Goal: Transaction & Acquisition: Purchase product/service

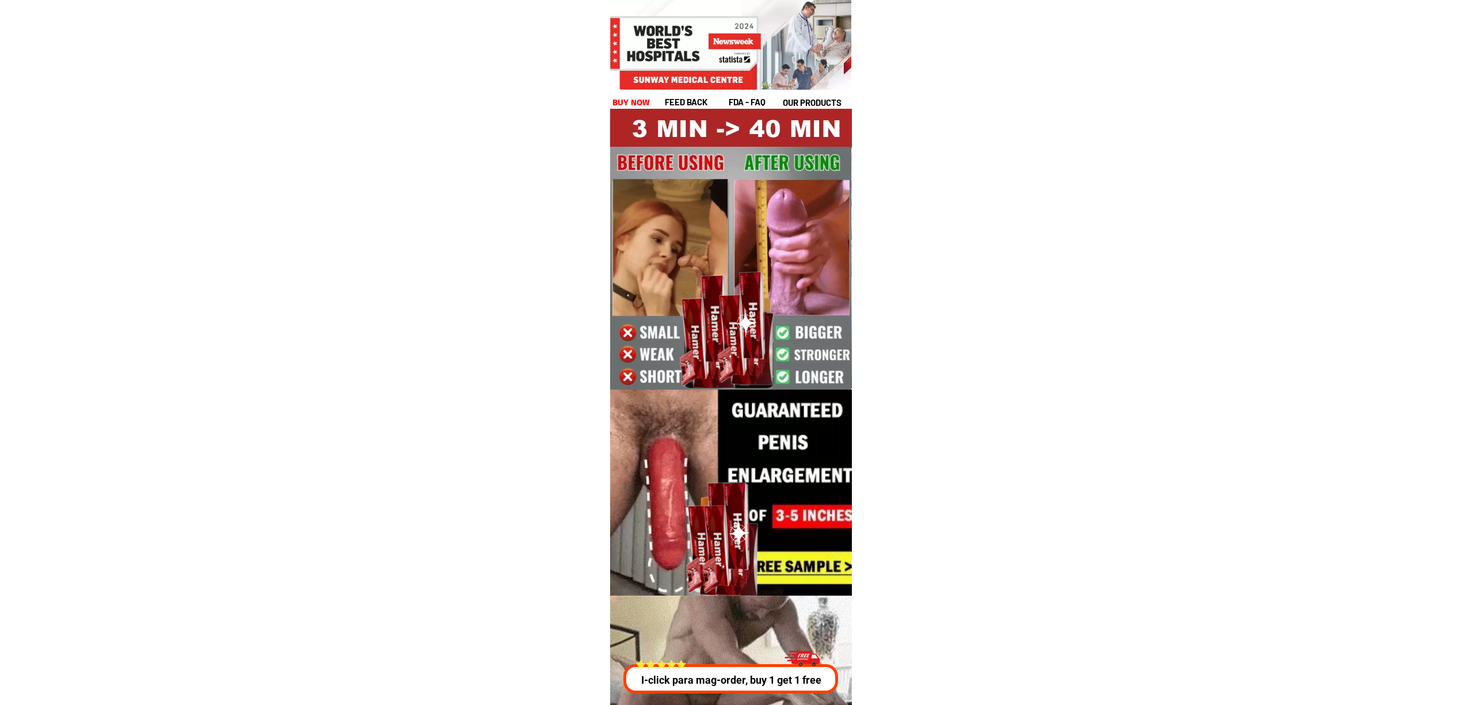
click at [768, 687] on p "I-click para mag-order, buy 1 get 1 free" at bounding box center [733, 680] width 220 height 16
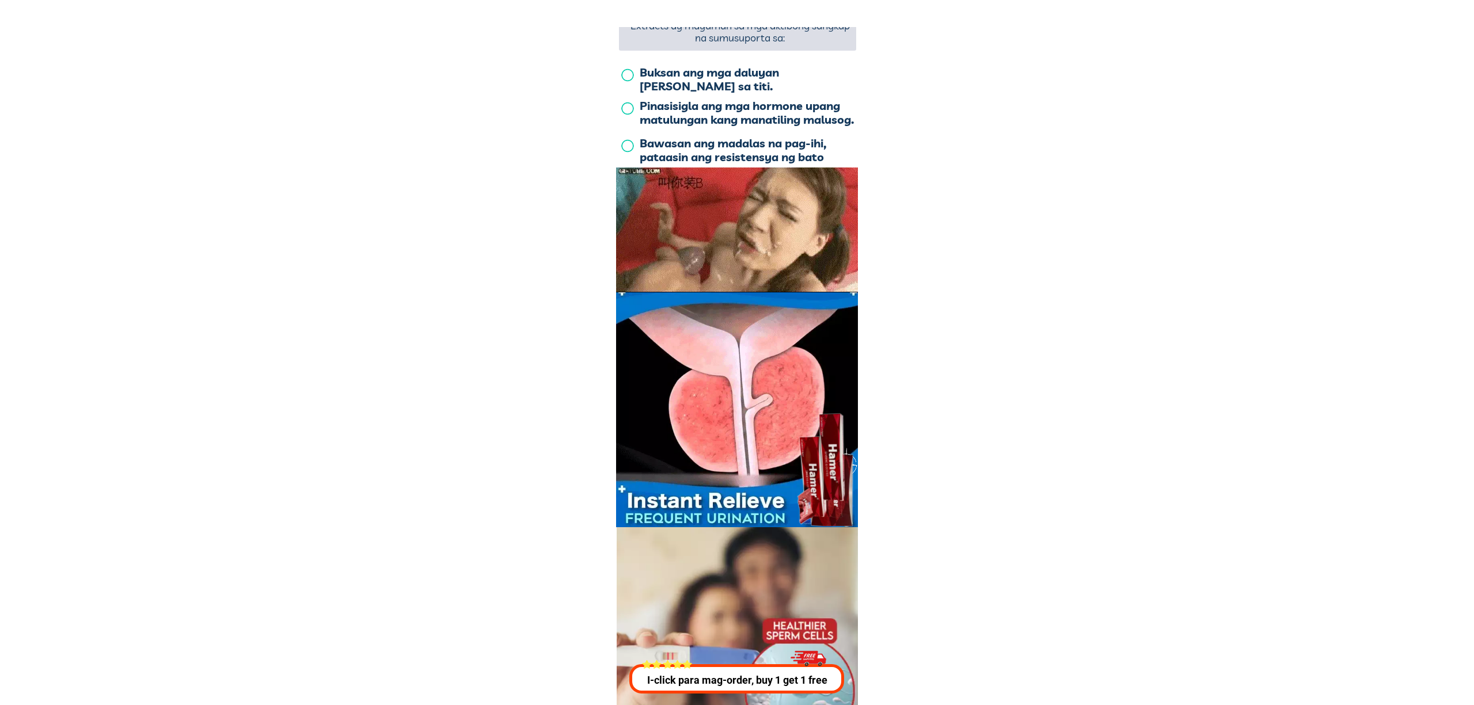
scroll to position [4148, 0]
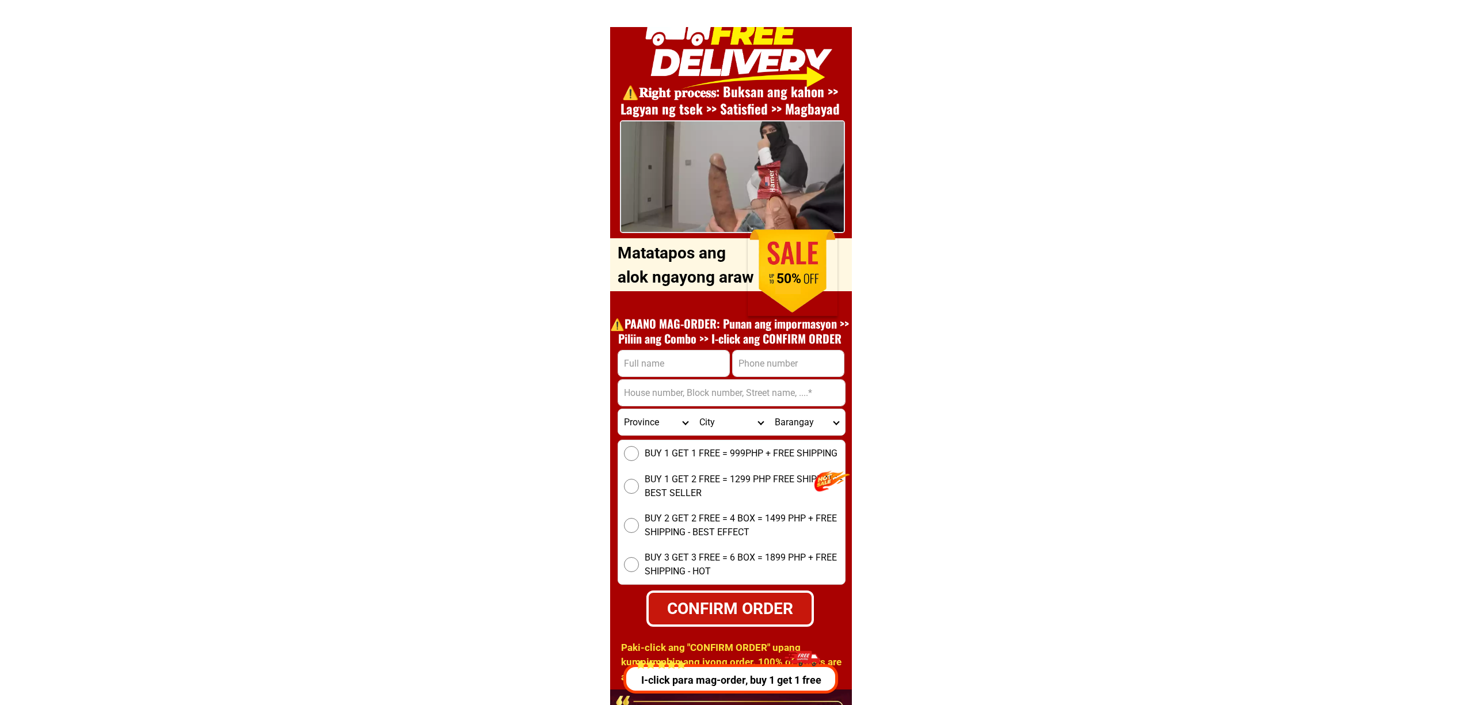
click at [678, 359] on input "Input full_name" at bounding box center [673, 364] width 111 height 26
click at [771, 368] on input "Input phone_number" at bounding box center [788, 364] width 111 height 26
paste input "09974297529"
type input "09974297529"
click at [670, 356] on input "Input full_name" at bounding box center [673, 364] width 111 height 26
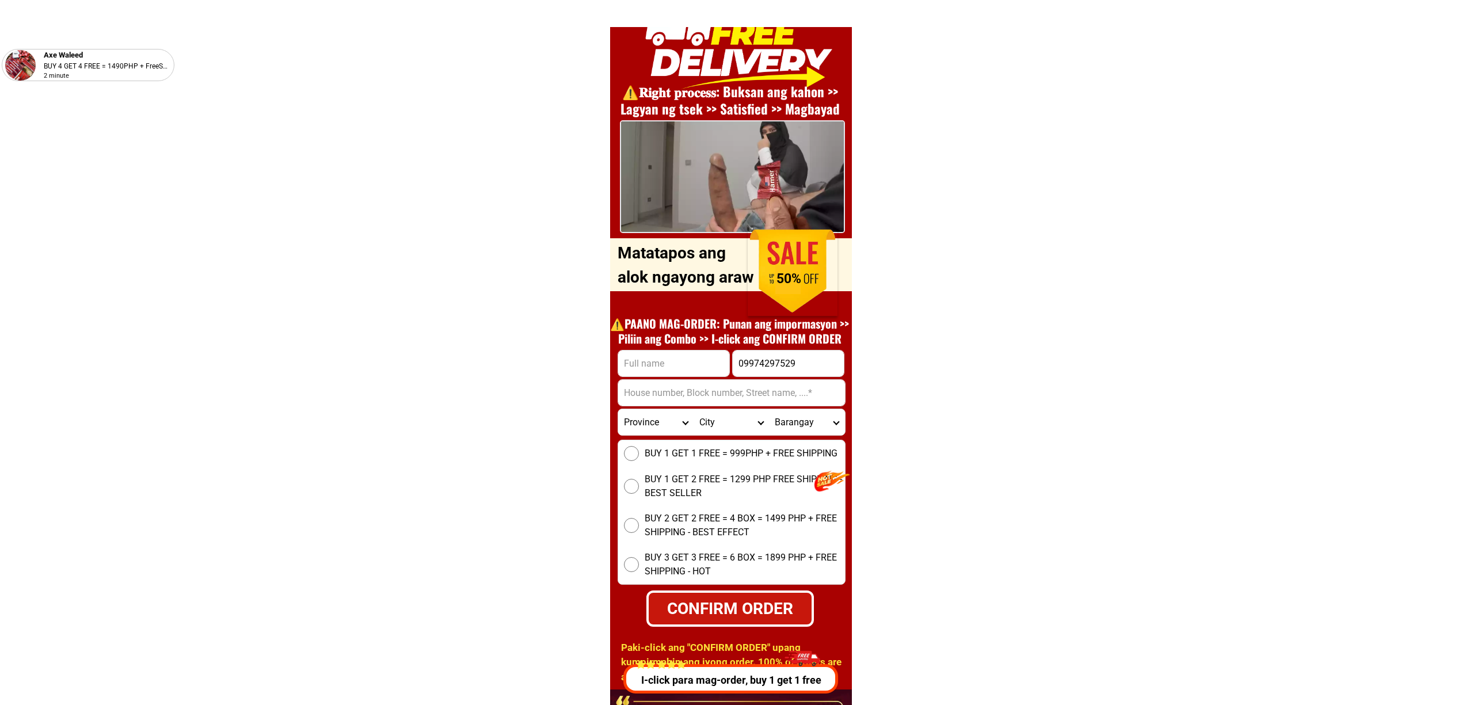
paste input "Melchor macalalad"
type input "Melchor macalalad"
click at [772, 364] on input "09974297529" at bounding box center [788, 364] width 111 height 26
click at [778, 368] on input "09974297529" at bounding box center [788, 364] width 111 height 26
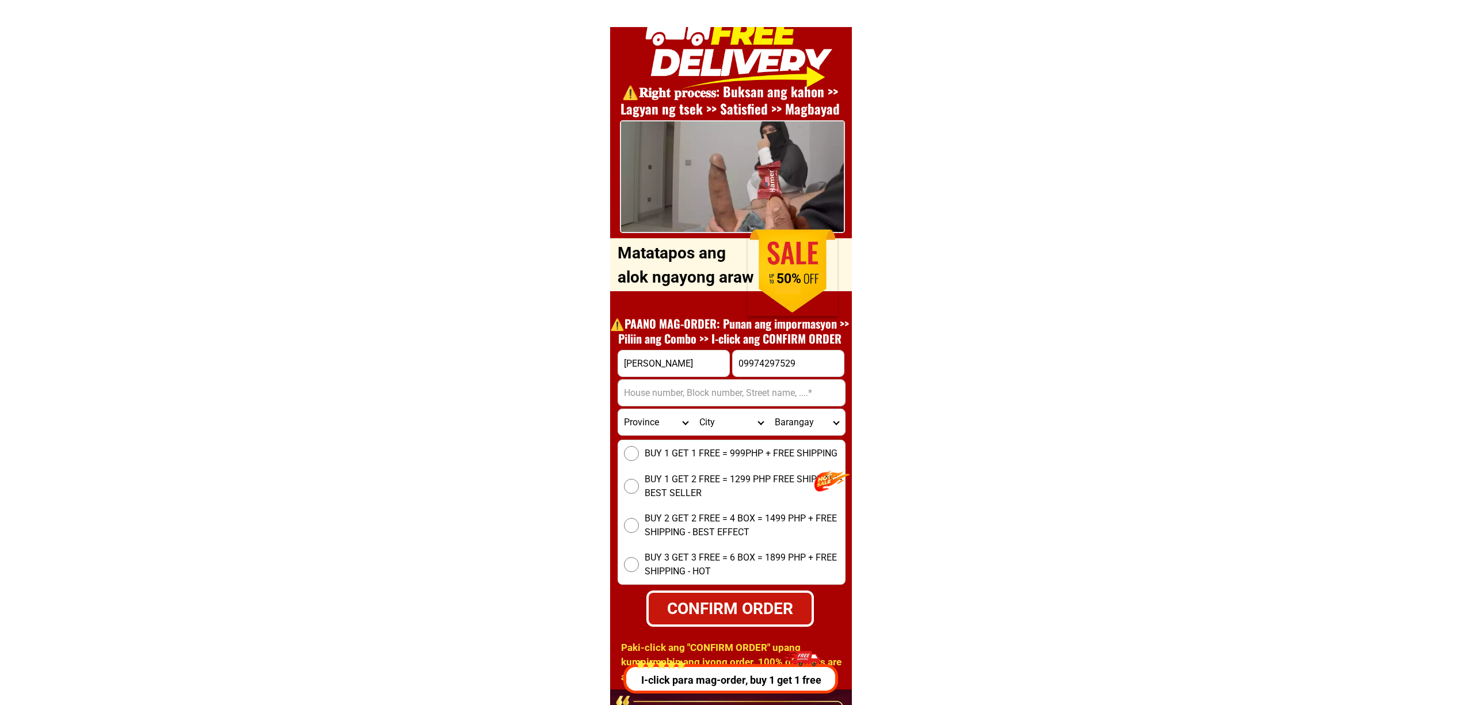
click at [778, 368] on input "09974297529" at bounding box center [788, 364] width 111 height 26
click at [779, 406] on form "Melchor macalalad 09974297529 CONFIRM ORDER Province Abra Agusan-del-norte Agus…" at bounding box center [732, 488] width 228 height 277
click at [669, 426] on select "Province Abra Agusan-del-norte Agusan-del-sur Aklan Albay Antique Apayao Aurora…" at bounding box center [655, 422] width 75 height 26
select select "63_108"
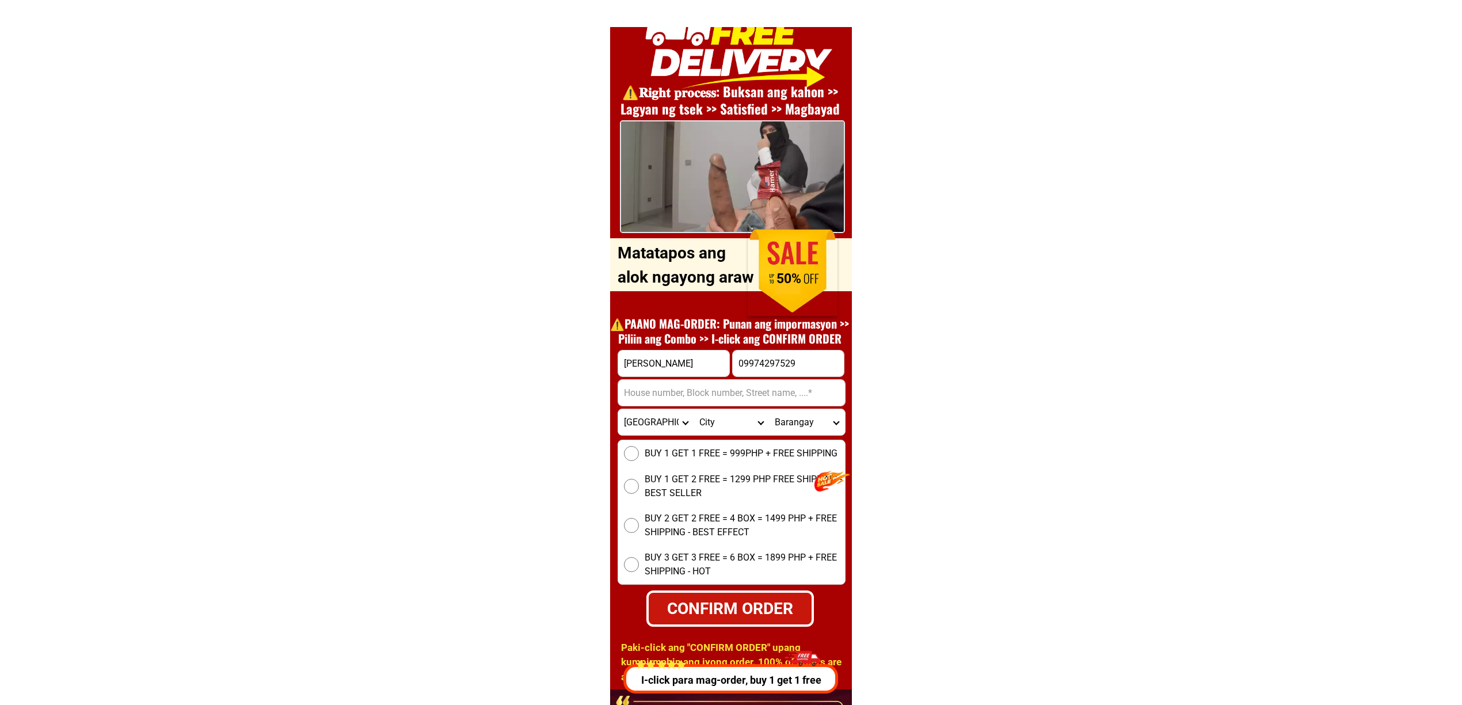
click at [618, 409] on select "Province Abra Agusan-del-norte Agusan-del-sur Aklan Albay Antique Apayao Aurora…" at bounding box center [655, 422] width 75 height 26
click at [719, 419] on select "City Agoncillo Alitagtag Allacapan Balayan Batangas-balete Batangas-city Batang…" at bounding box center [731, 422] width 75 height 26
select select "63_108997"
click at [694, 409] on select "City Agoncillo Alitagtag Allacapan Balayan Batangas-balete Batangas-city Batang…" at bounding box center [731, 422] width 75 height 26
click at [811, 423] on select "Barangay Alangilan Balagtas Balete Banaba center Banaba ibaba Banaba kanluran B…" at bounding box center [806, 422] width 75 height 26
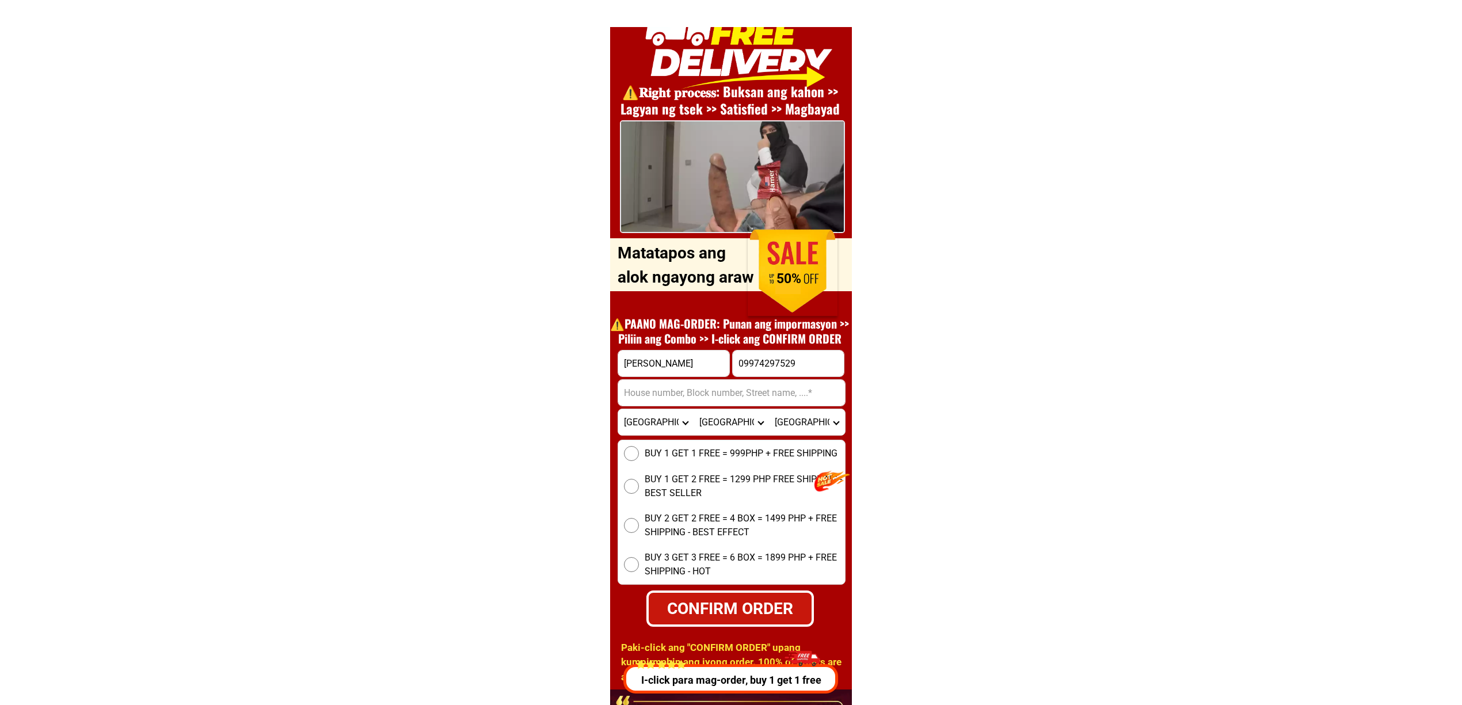
click at [769, 409] on select "Barangay Alangilan Balagtas Balete Banaba center Banaba ibaba Banaba kanluran B…" at bounding box center [806, 422] width 75 height 26
click at [804, 417] on select "Barangay Alangilan Balagtas Balete Banaba center Banaba ibaba Banaba kanluran B…" at bounding box center [806, 422] width 75 height 26
select select "63_1089978113"
click at [769, 409] on select "Barangay Alangilan Balagtas Balete Banaba center Banaba ibaba Banaba kanluran B…" at bounding box center [806, 422] width 75 height 26
click at [688, 397] on input "Input address" at bounding box center [731, 393] width 227 height 26
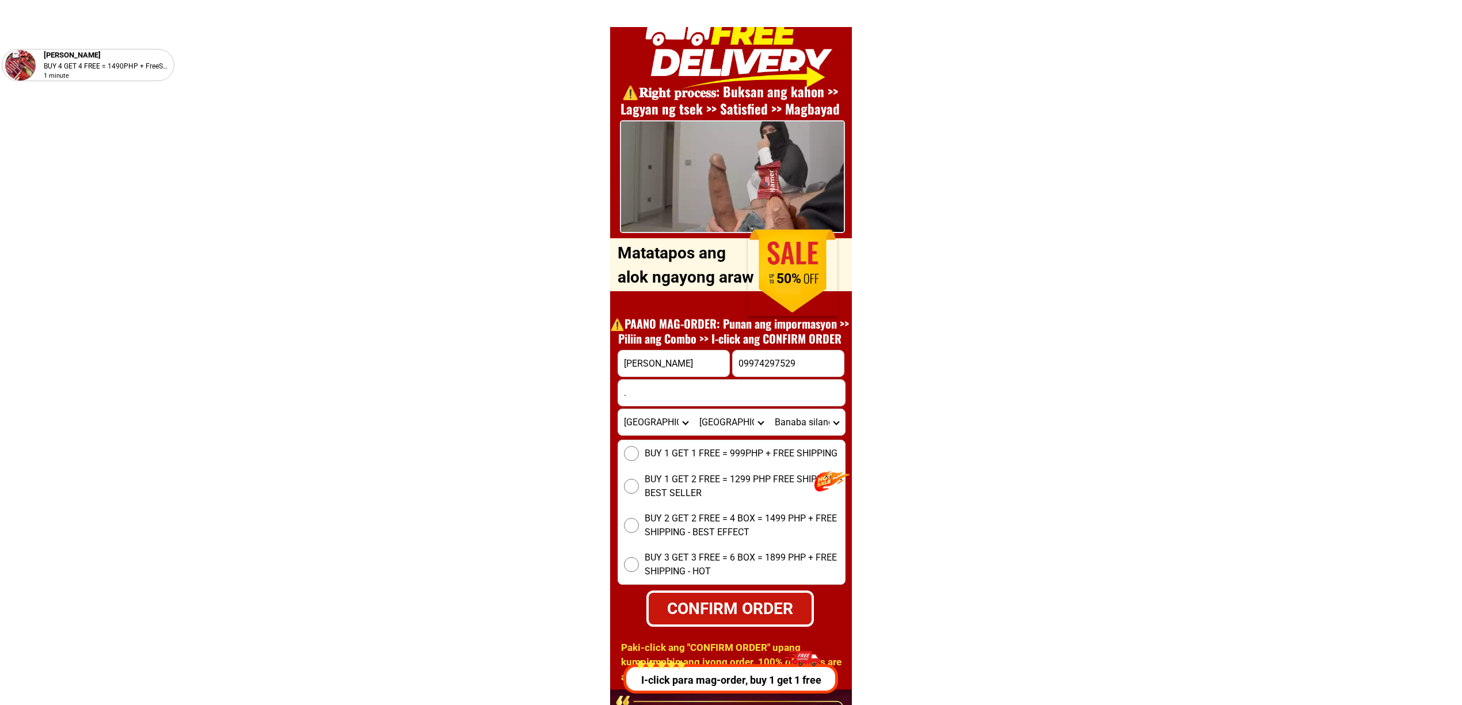
type input "."
click at [687, 454] on span "BUY 1 GET 1 FREE = 999PHP + FREE SHIPPING" at bounding box center [741, 454] width 193 height 14
click at [639, 454] on input "BUY 1 GET 1 FREE = 999PHP + FREE SHIPPING" at bounding box center [631, 453] width 15 height 15
click at [738, 603] on div "CONFIRM ORDER" at bounding box center [730, 608] width 170 height 25
radio input "true"
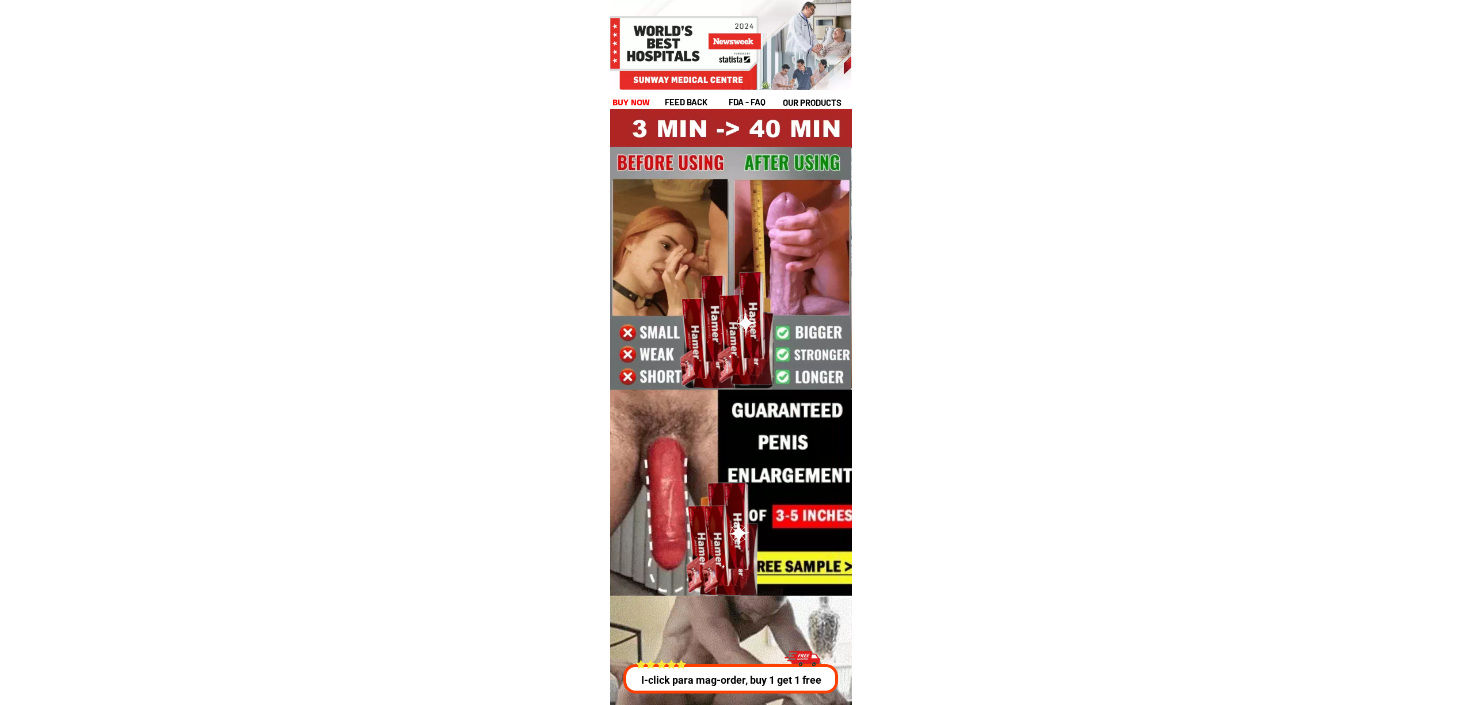
click at [731, 639] on div at bounding box center [731, 701] width 372 height 210
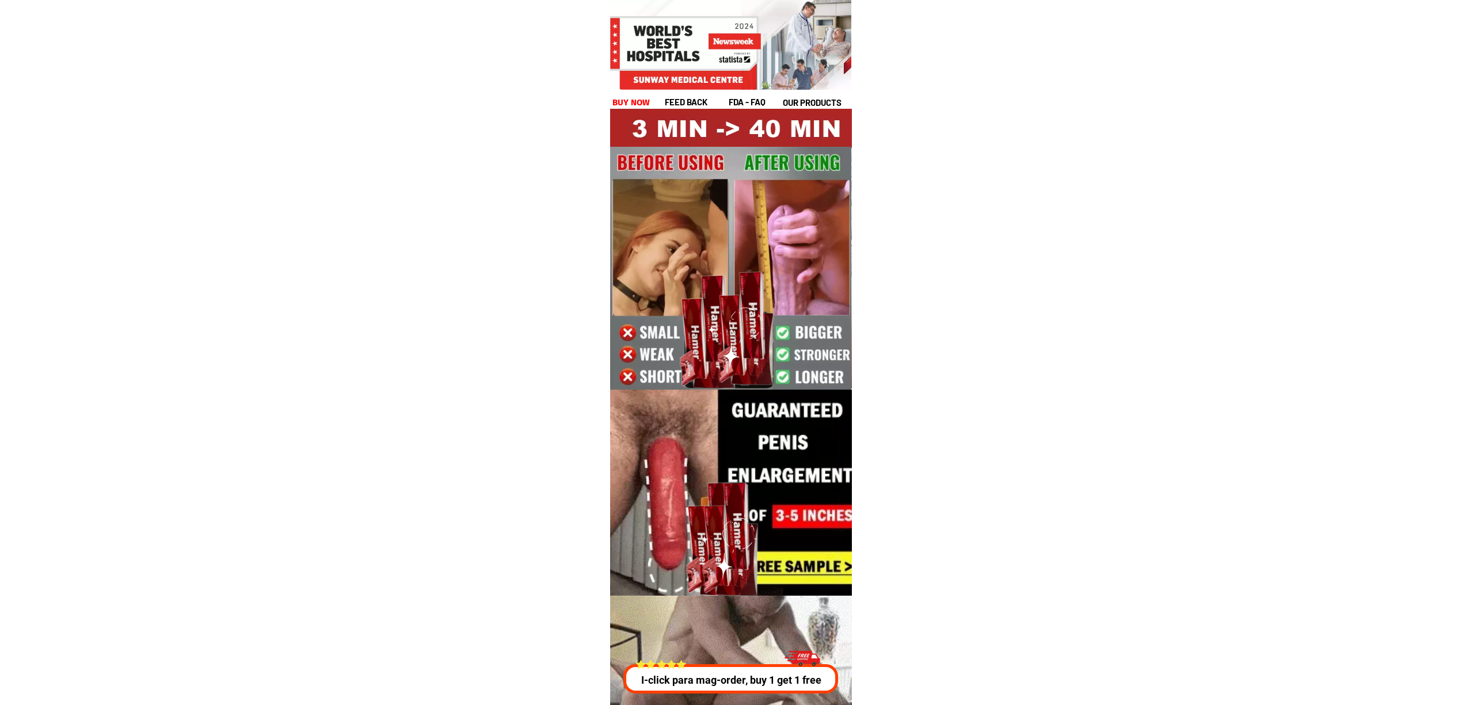
click at [737, 663] on div "I-click para mag-order, buy 1 get 1 free" at bounding box center [731, 669] width 221 height 50
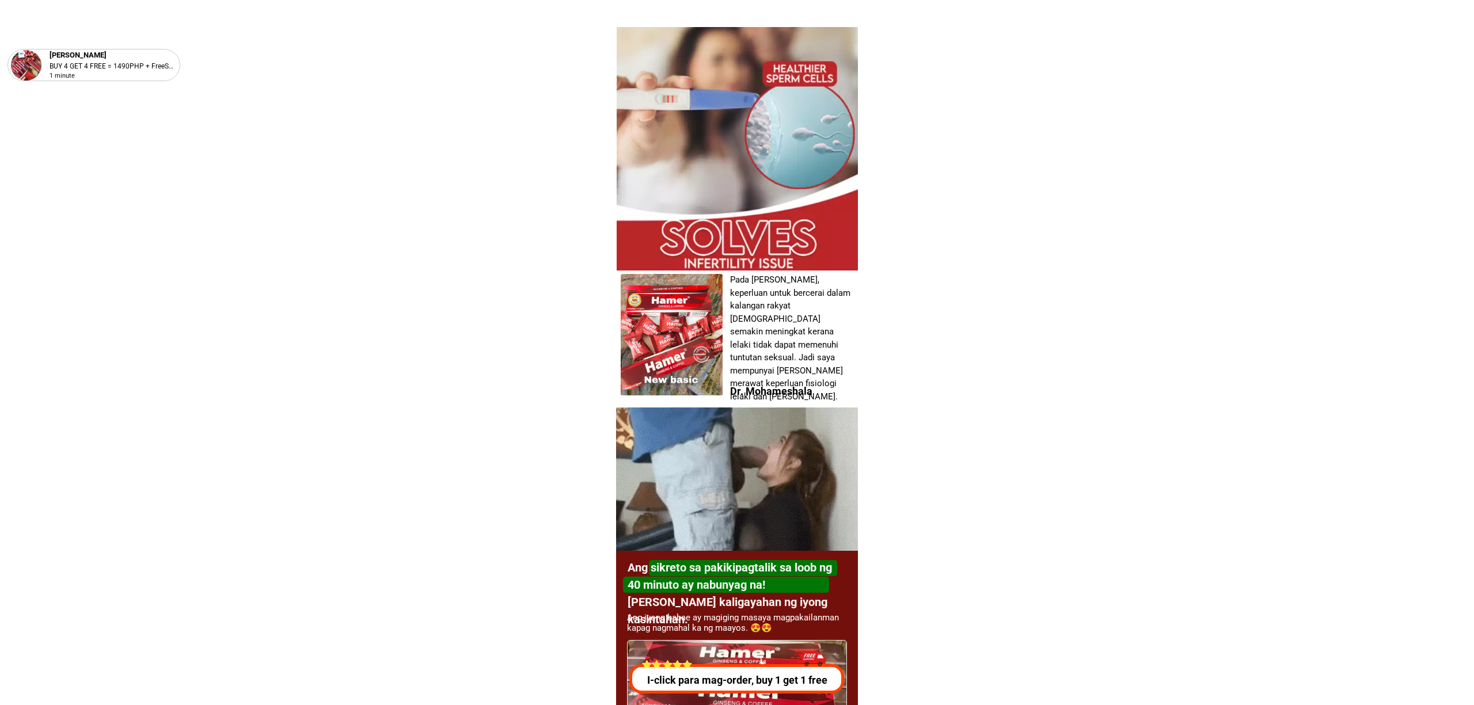
scroll to position [4148, 0]
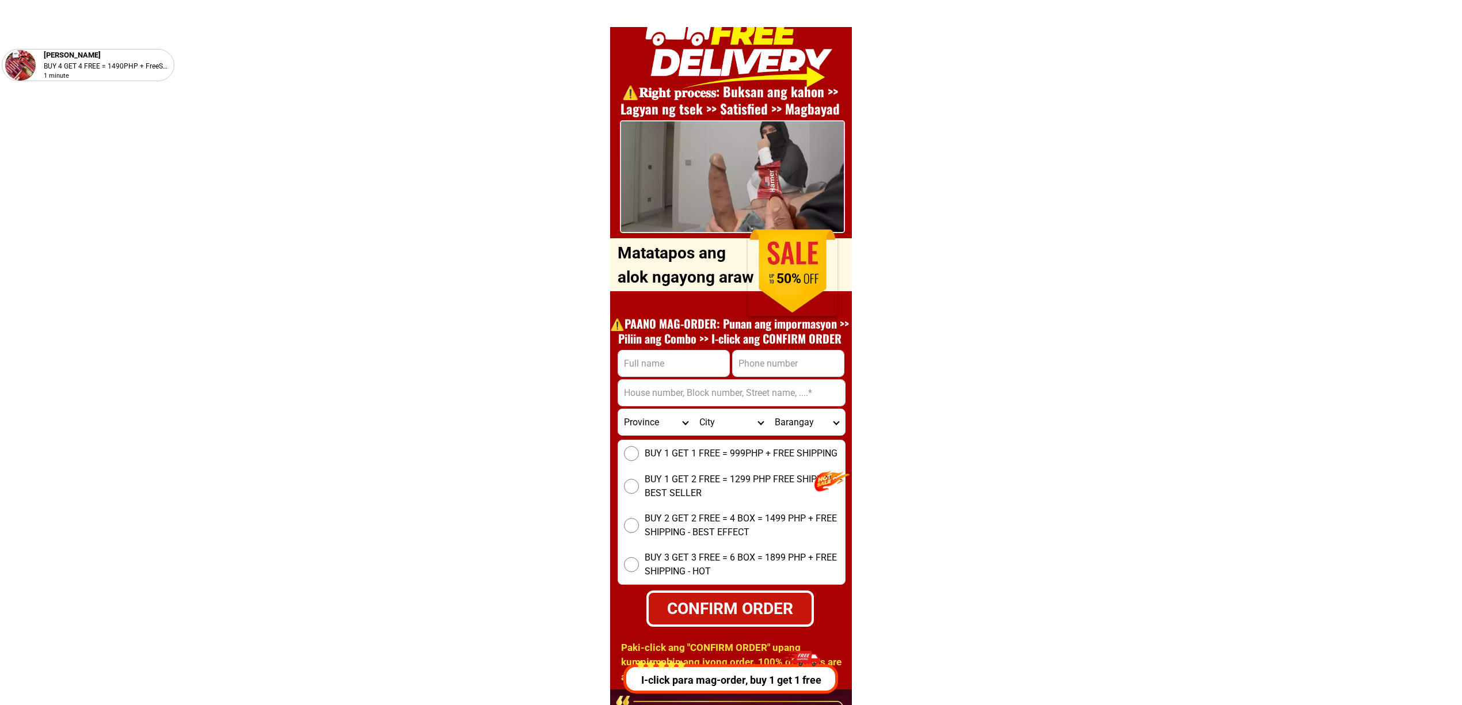
click at [688, 357] on input "Input full_name" at bounding box center [673, 364] width 111 height 26
paste input "Henry Caincay"
type input "Henry Caincay"
click at [753, 351] on input "Input phone_number" at bounding box center [788, 364] width 111 height 26
click at [781, 360] on input "Input phone_number" at bounding box center [788, 364] width 111 height 26
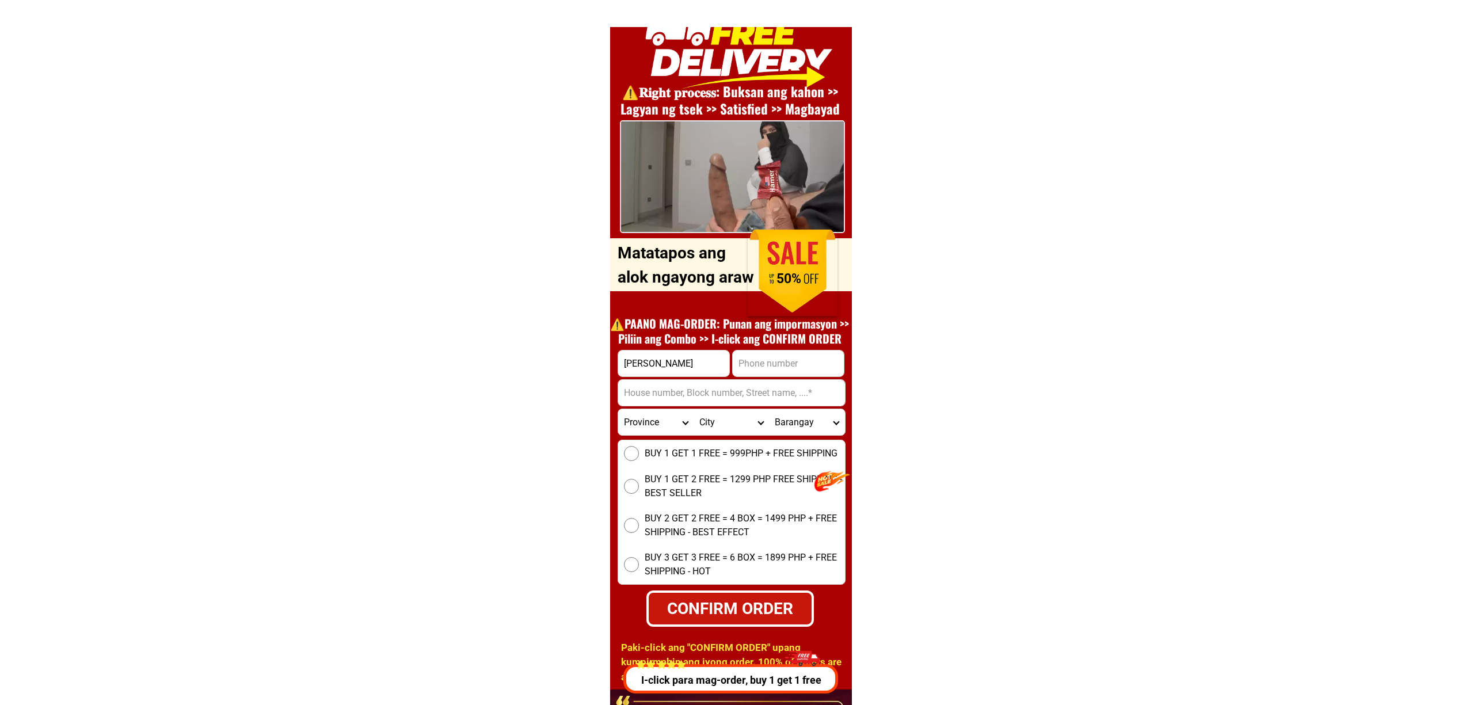
paste input "639091558089""
type input "+639091558089"
drag, startPoint x: 656, startPoint y: 390, endPoint x: 686, endPoint y: 404, distance: 33.2
click at [655, 389] on input "Input address" at bounding box center [731, 393] width 227 height 26
paste input ""Agusan del Norte Nasipit Santa ana"
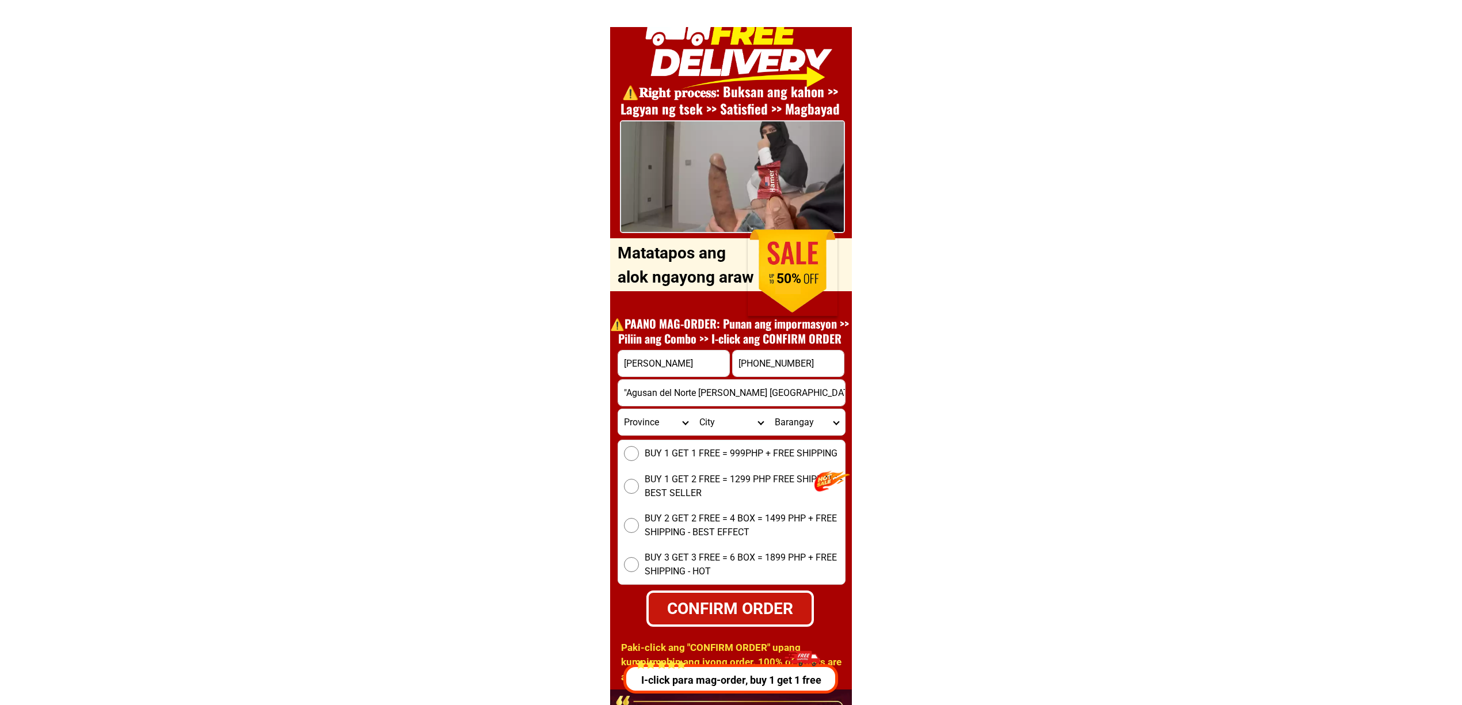
click at [638, 394] on input ""Agusan del Norte Nasipit Santa ana" at bounding box center [731, 393] width 227 height 26
type input "Agusan del Norte Nasipit Santa ana"
click at [641, 432] on select "Province Abra Agusan-del-norte Agusan-del-sur Aklan Albay Antique Apayao Aurora…" at bounding box center [655, 422] width 75 height 26
select select "63_513"
click at [618, 409] on select "Province Abra Agusan-del-norte Agusan-del-sur Aklan Albay Antique Apayao Aurora…" at bounding box center [655, 422] width 75 height 26
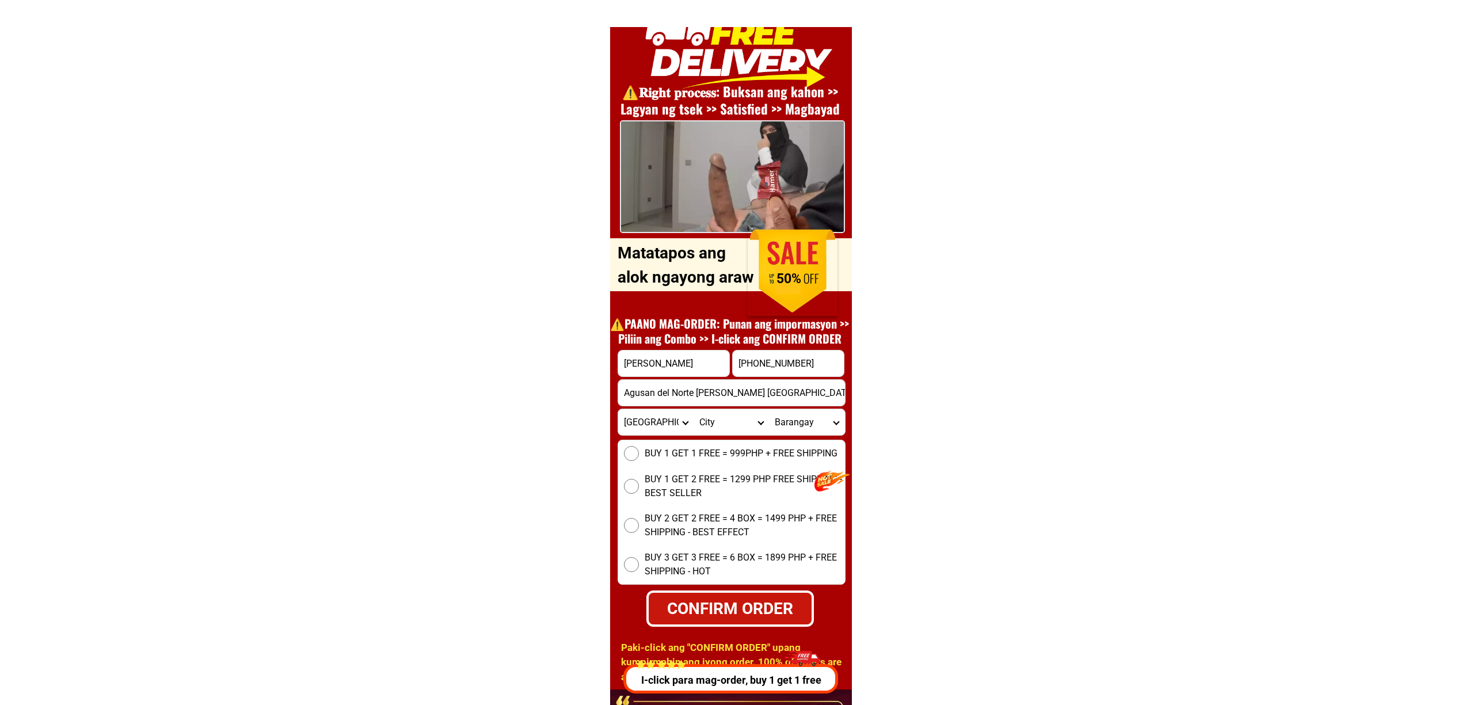
click at [733, 402] on input "Agusan del Norte Nasipit Santa ana" at bounding box center [731, 393] width 227 height 26
click at [735, 420] on select "City Agusan-del-norte-buenavista Agusan-del-norte-carmen Agusan-del-norte-magal…" at bounding box center [731, 422] width 75 height 26
select select "63_5133940"
click at [694, 409] on select "City Agusan-del-norte-buenavista Agusan-del-norte-carmen Agusan-del-norte-magal…" at bounding box center [731, 422] width 75 height 26
click at [818, 409] on select "Barangay Aclan Amontay Ata-atahon Barangay 1 (pob.) Barangay 2 (pob.) Barangay …" at bounding box center [806, 422] width 75 height 26
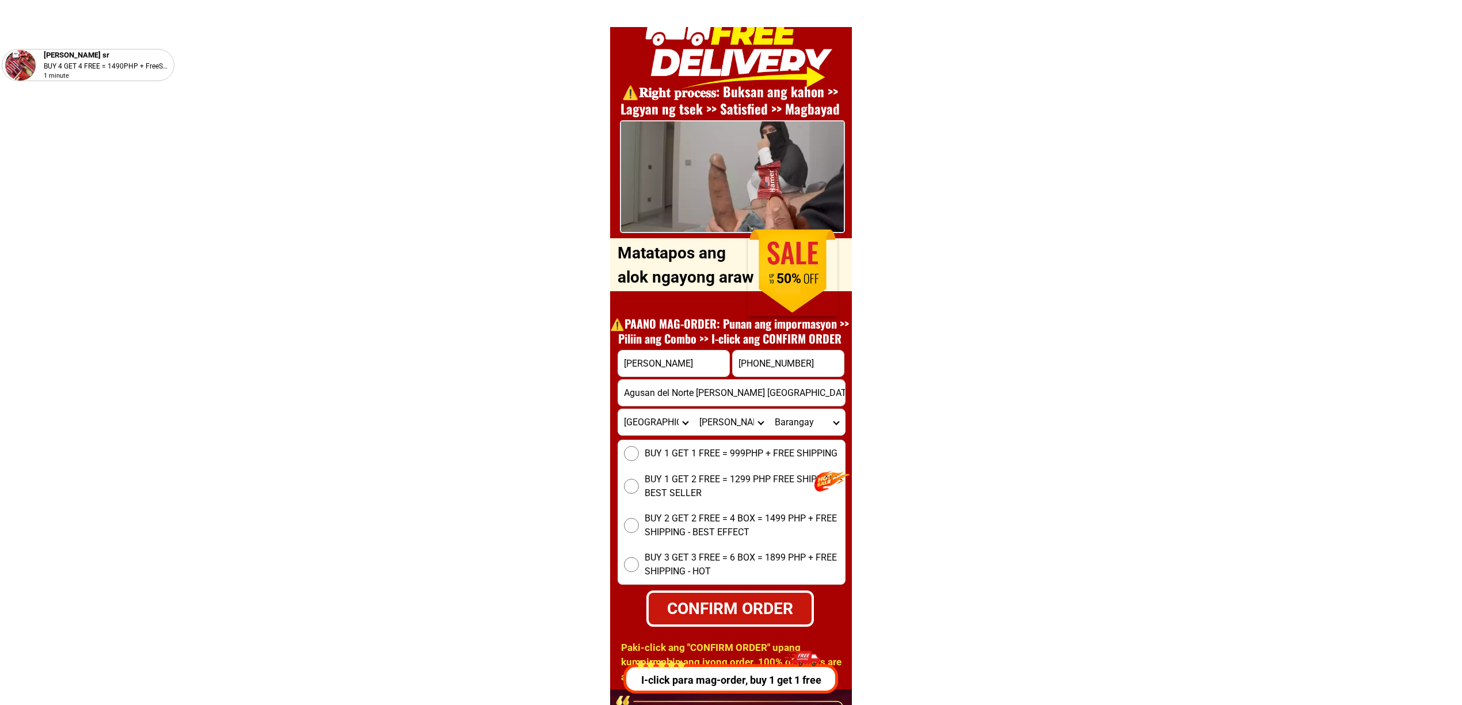
click at [820, 419] on select "Barangay Aclan Amontay Ata-atahon Barangay 1 (pob.) Barangay 2 (pob.) Barangay …" at bounding box center [806, 422] width 75 height 26
select select "63_51339408486"
click at [769, 409] on select "Barangay Aclan Amontay Ata-atahon Barangay 1 (pob.) Barangay 2 (pob.) Barangay …" at bounding box center [806, 422] width 75 height 26
click at [680, 443] on div "BUY 1 GET 1 FREE = 999PHP + FREE SHIPPING BUY 1 GET 2 FREE = 1299 PHP FREE SHIP…" at bounding box center [732, 512] width 228 height 145
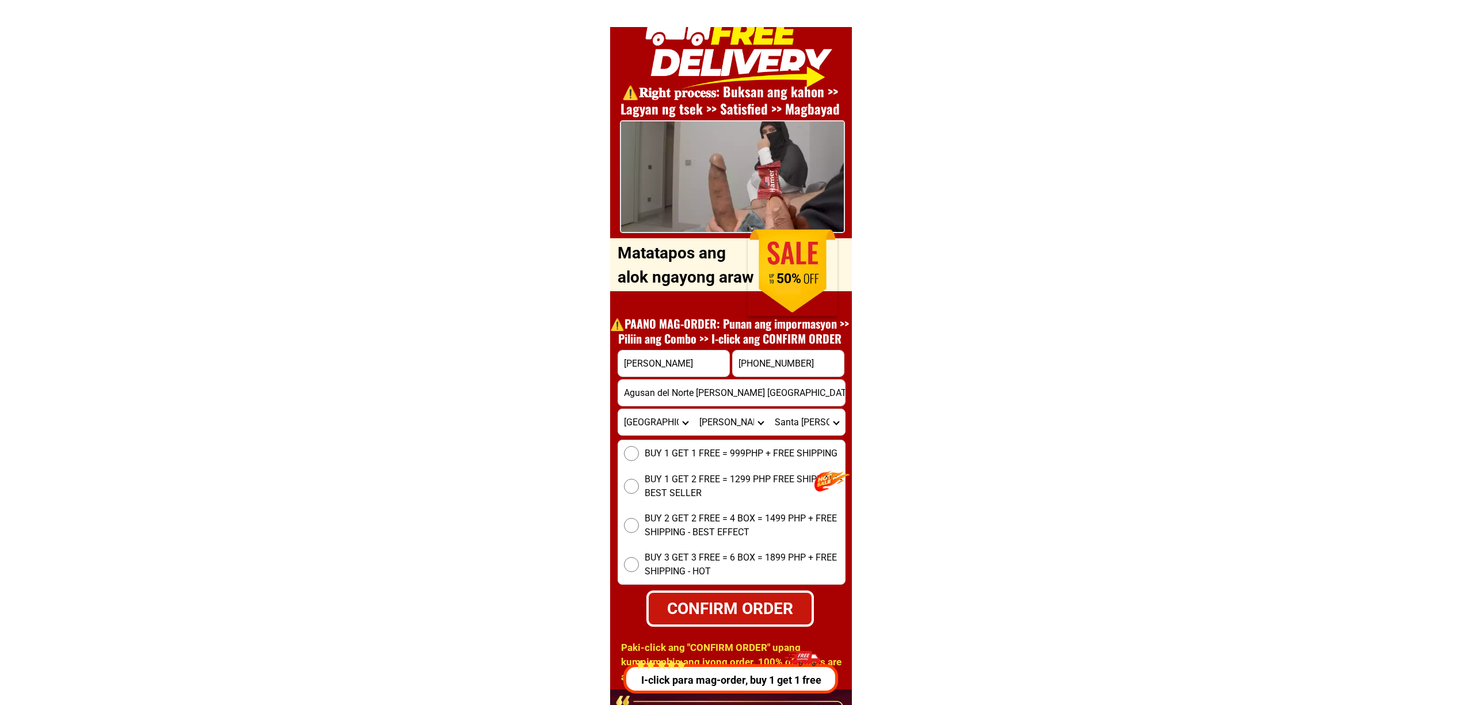
click at [707, 461] on div "BUY 1 GET 1 FREE = 999PHP + FREE SHIPPING BUY 1 GET 2 FREE = 1299 PHP FREE SHIP…" at bounding box center [732, 512] width 228 height 145
click at [677, 456] on span "BUY 1 GET 1 FREE = 999PHP + FREE SHIPPING" at bounding box center [741, 454] width 193 height 14
click at [639, 456] on input "BUY 1 GET 1 FREE = 999PHP + FREE SHIPPING" at bounding box center [631, 453] width 15 height 15
click at [717, 593] on div "CONFIRM ORDER" at bounding box center [730, 609] width 168 height 36
radio input "true"
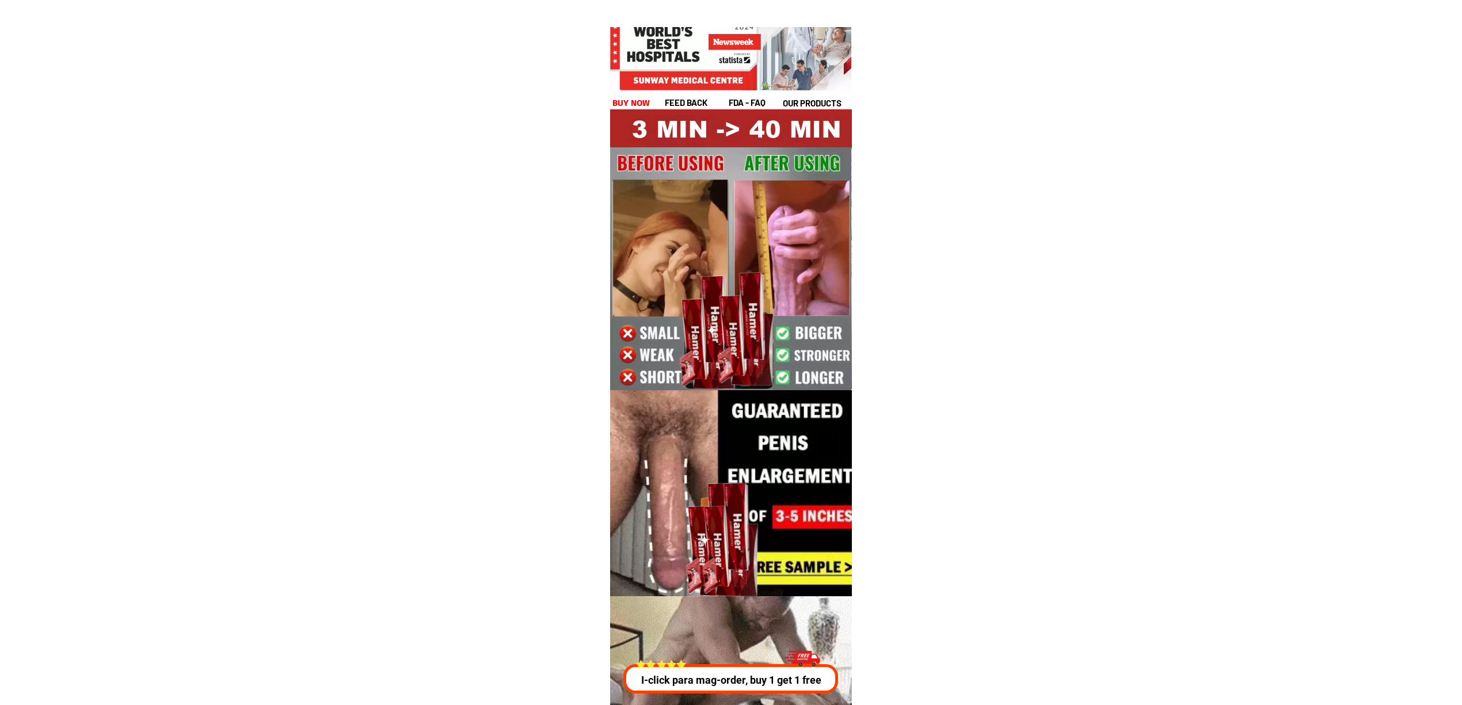
scroll to position [4148, 0]
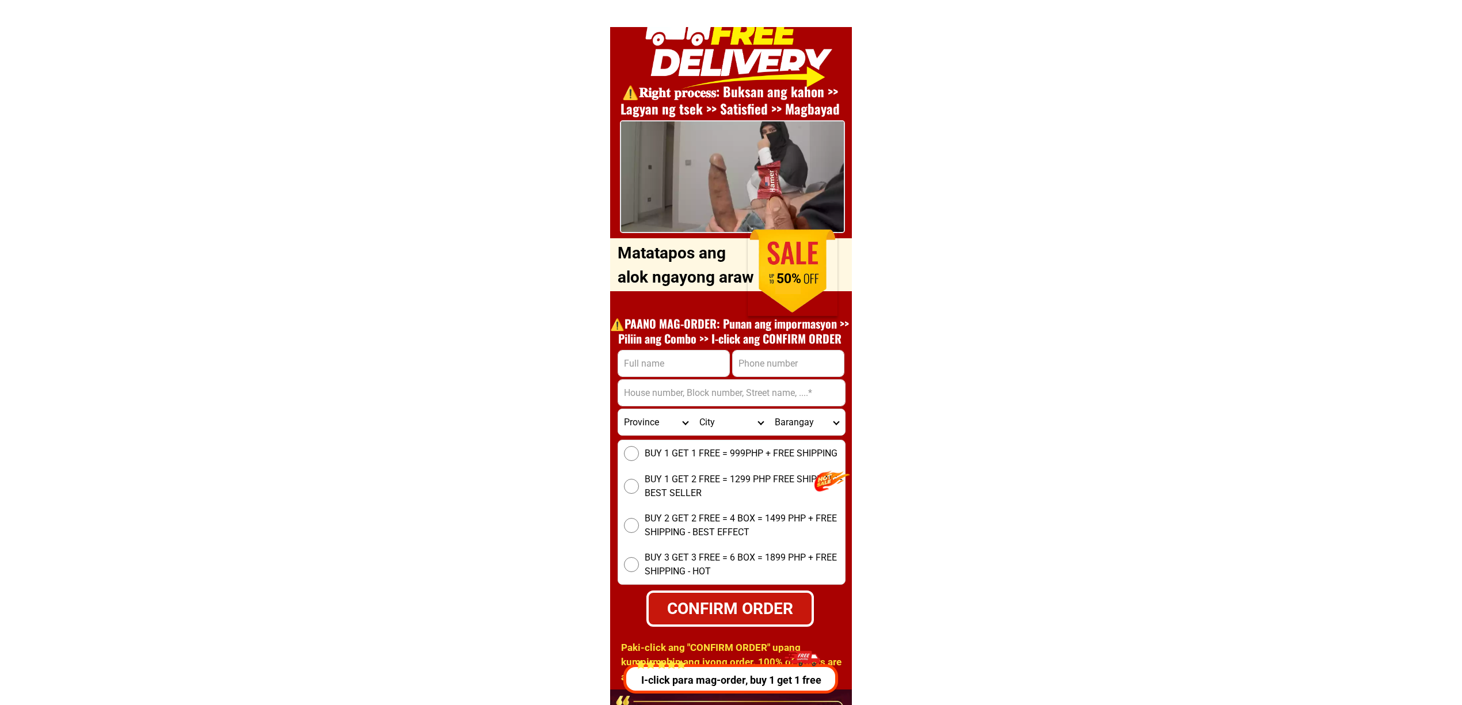
click at [775, 375] on input "Input phone_number" at bounding box center [788, 364] width 111 height 26
paste input "09556657711"
type input "09556657711"
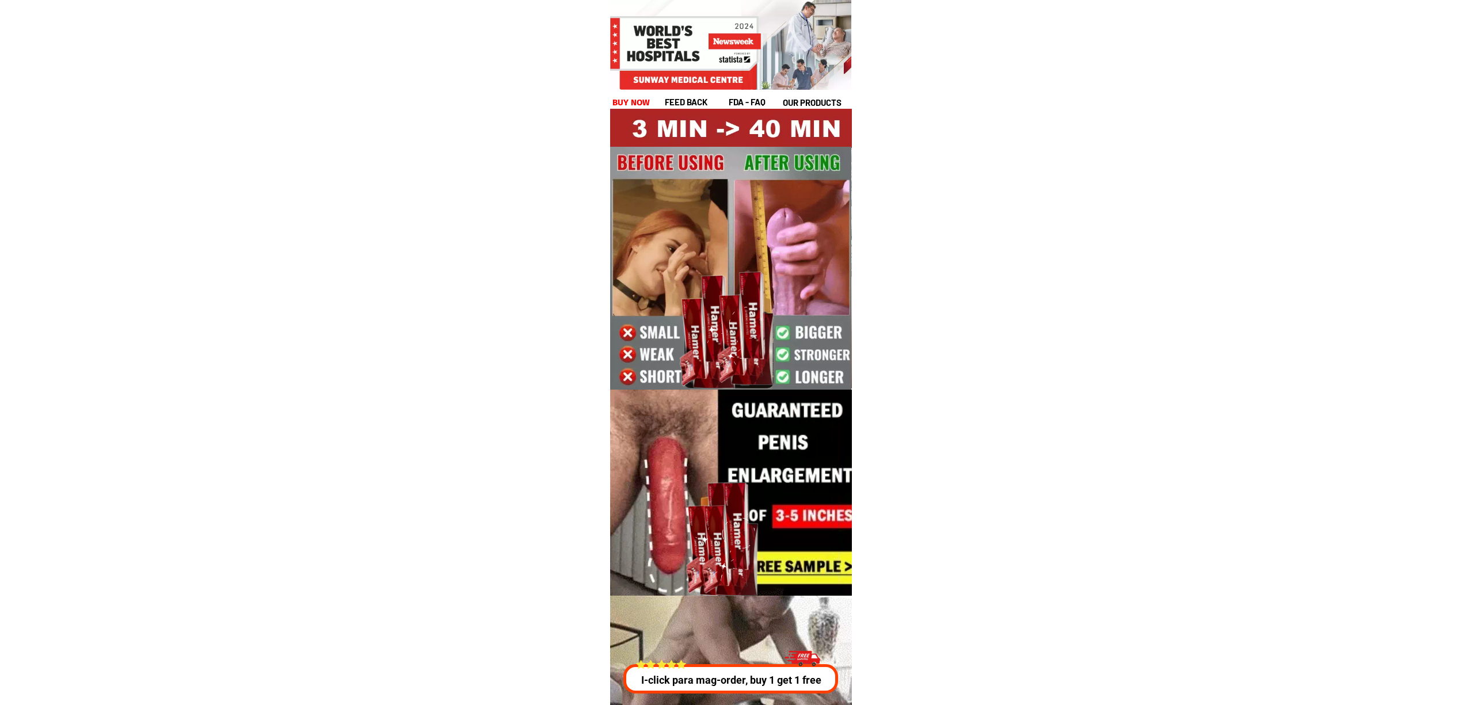
click at [748, 690] on div at bounding box center [728, 678] width 213 height 29
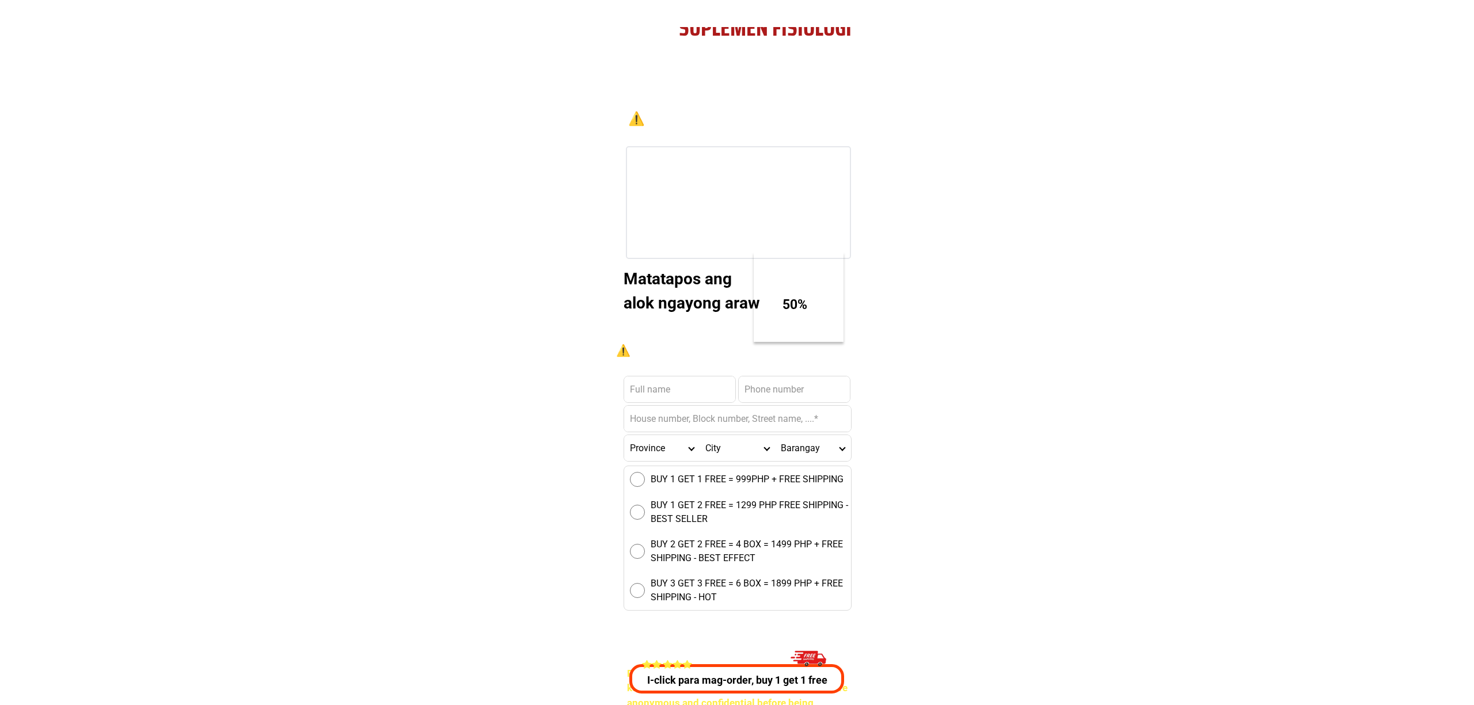
scroll to position [4148, 0]
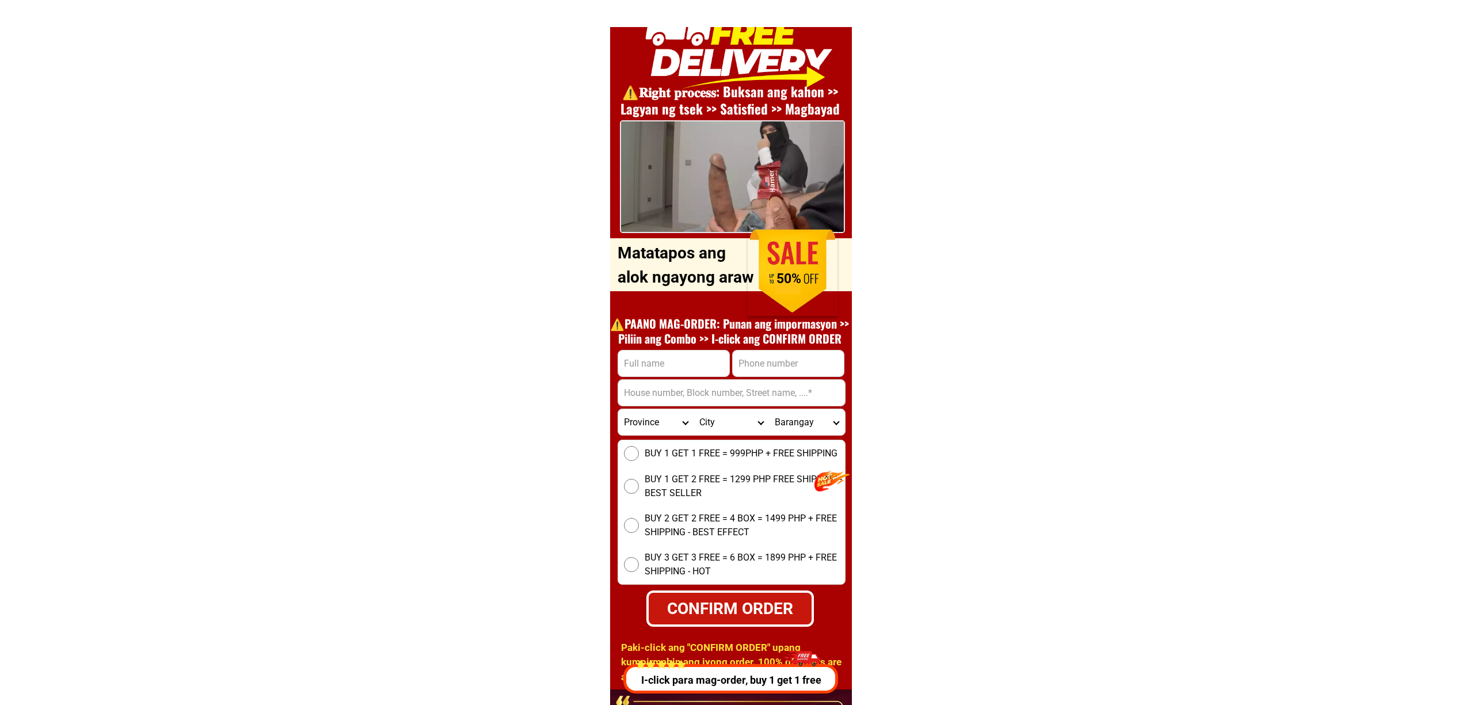
click at [798, 363] on input "Input phone_number" at bounding box center [788, 364] width 111 height 26
paste input "9614440422"
type input "9614440422"
click at [692, 362] on input "Input full_name" at bounding box center [673, 364] width 111 height 26
paste input ""Danilo Dino""
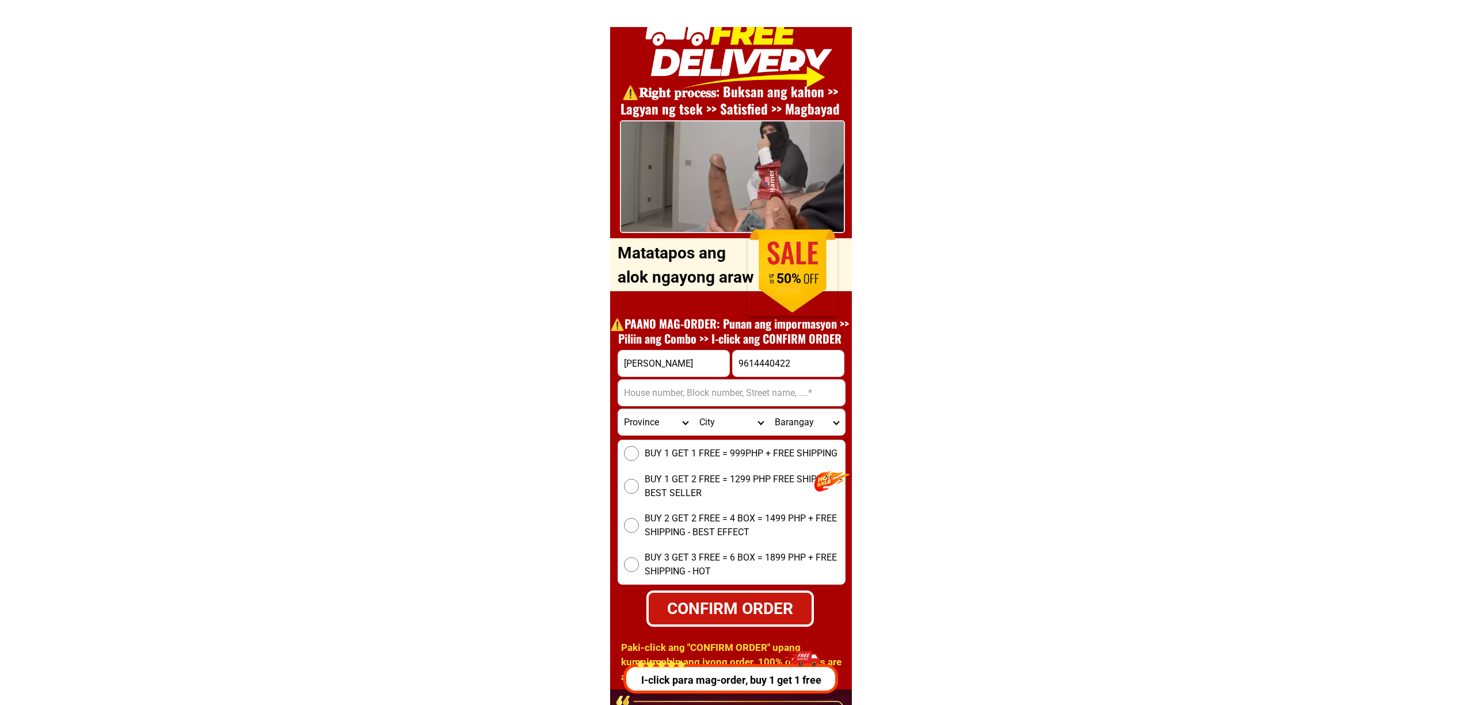
type input "Danilo Dino"
click at [802, 404] on input "Input address" at bounding box center [731, 393] width 227 height 26
paste input "Villa Amparo bayan luma4 imus cavite"
type input "Villa Amparo bayan luma4 imus cavite"
drag, startPoint x: 742, startPoint y: 359, endPoint x: 758, endPoint y: 365, distance: 17.1
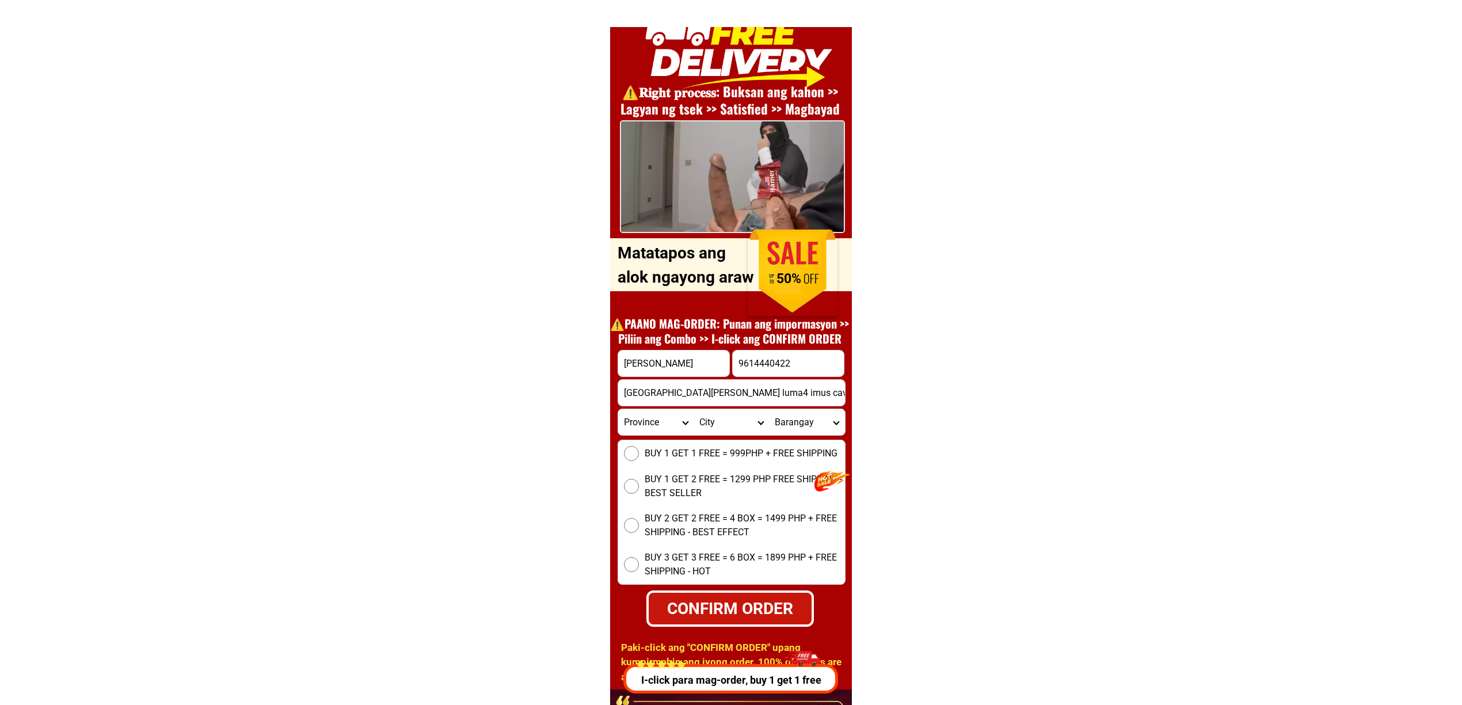
click at [741, 359] on input "9614440422" at bounding box center [788, 364] width 111 height 26
type input "09614440422"
click at [648, 457] on span "BUY 1 GET 1 FREE = 999PHP + FREE SHIPPING" at bounding box center [741, 454] width 193 height 14
click at [639, 457] on input "BUY 1 GET 1 FREE = 999PHP + FREE SHIPPING" at bounding box center [631, 453] width 15 height 15
radio input "true"
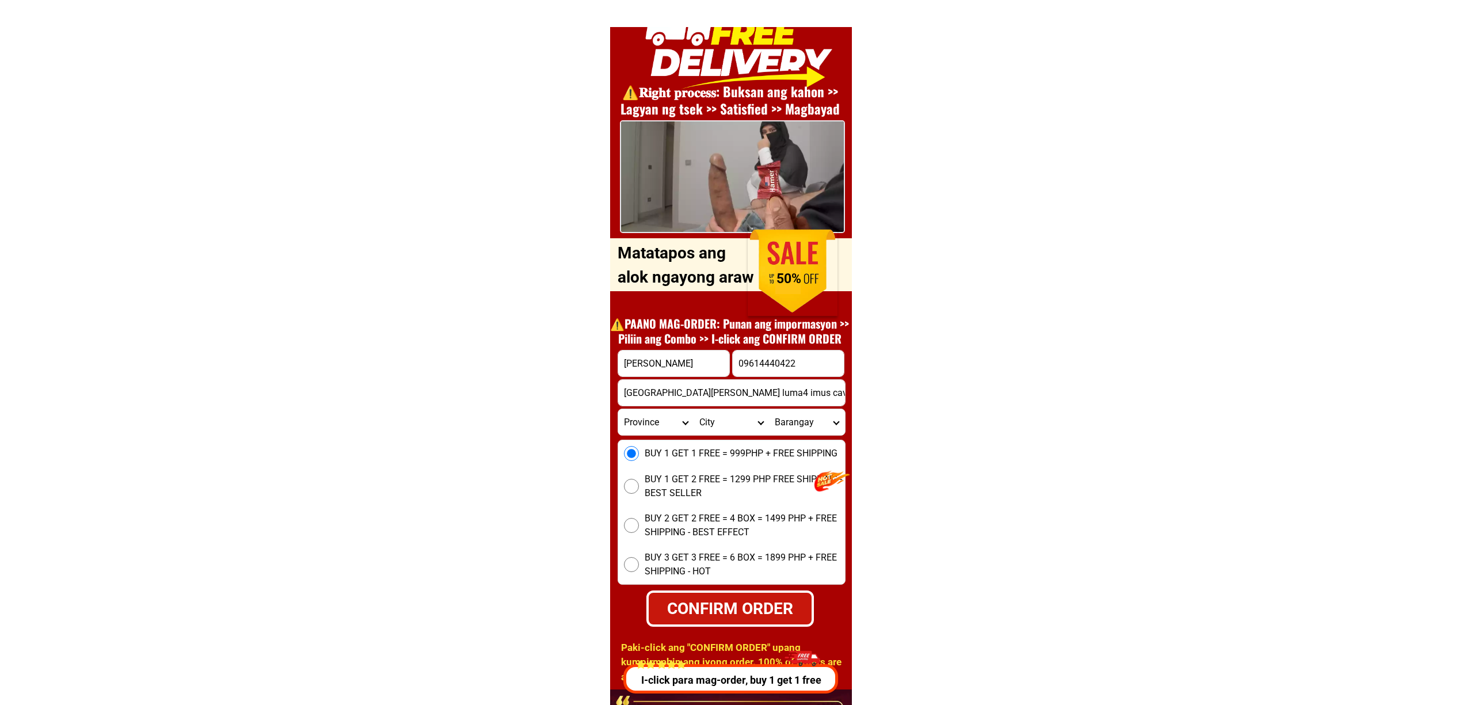
click at [667, 436] on form "Danilo Dino 09614440422 CONFIRM ORDER Villa Amparo bayan luma4 imus cavite Prov…" at bounding box center [732, 488] width 228 height 277
click at [655, 429] on select "Province Abra Agusan-del-norte Agusan-del-sur Aklan Albay Antique Apayao Aurora…" at bounding box center [655, 422] width 75 height 26
click at [618, 409] on select "Province Abra Agusan-del-norte Agusan-del-sur Aklan Albay Antique Apayao Aurora…" at bounding box center [655, 422] width 75 height 26
click at [659, 419] on select "Province Abra Agusan-del-norte Agusan-del-sur Aklan Albay Antique Apayao Aurora…" at bounding box center [655, 422] width 75 height 26
click at [618, 409] on select "Province Abra Agusan-del-norte Agusan-del-sur Aklan Albay Antique Apayao Aurora…" at bounding box center [655, 422] width 75 height 26
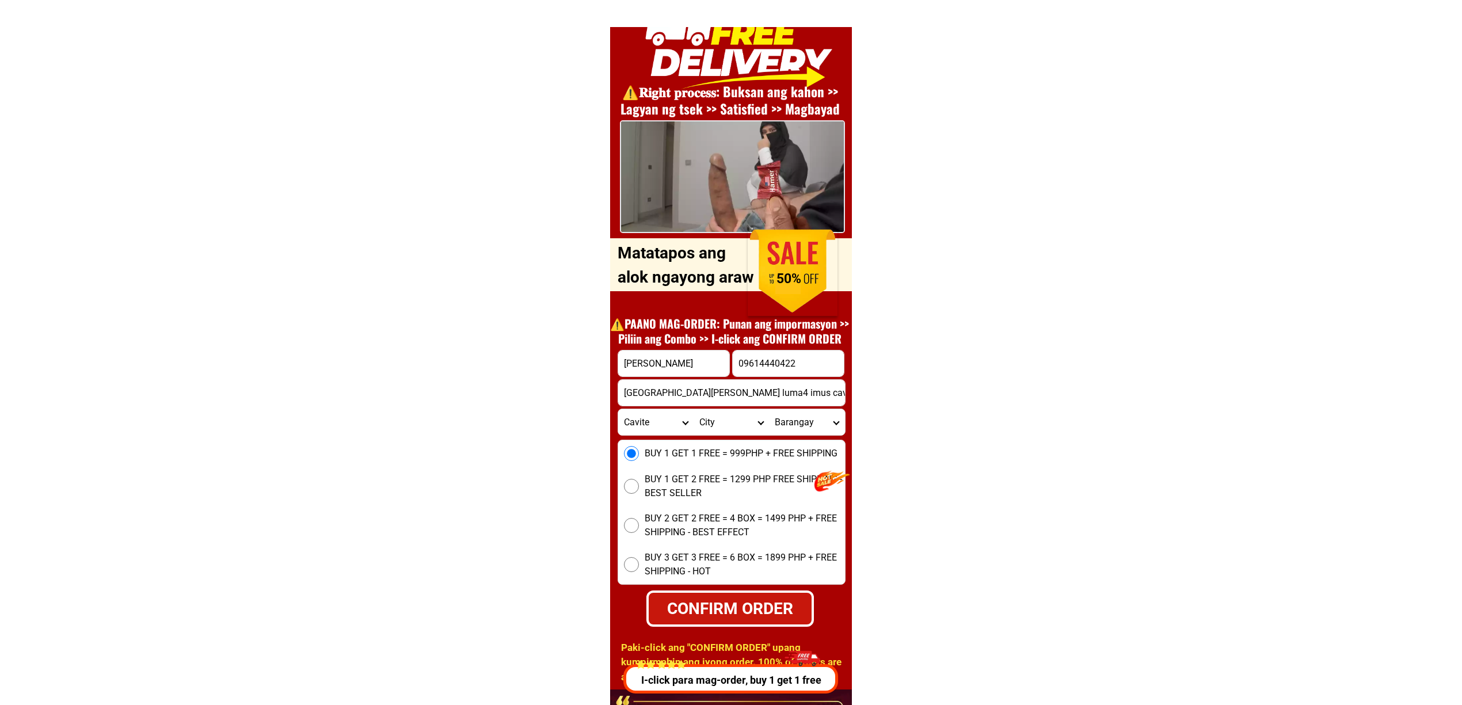
click at [682, 431] on select "Province Abra Agusan-del-norte Agusan-del-sur Aklan Albay Antique Apayao Aurora…" at bounding box center [655, 422] width 75 height 26
click at [717, 427] on select "City Alilem Banayoyo Bantay Cabugao Candon-city Caoayan Cervantes Galimuyod Gre…" at bounding box center [731, 422] width 75 height 26
click at [664, 417] on select "Province Abra Agusan-del-norte Agusan-del-sur Aklan Albay Antique Apayao Aurora…" at bounding box center [655, 422] width 75 height 26
select select "63_826"
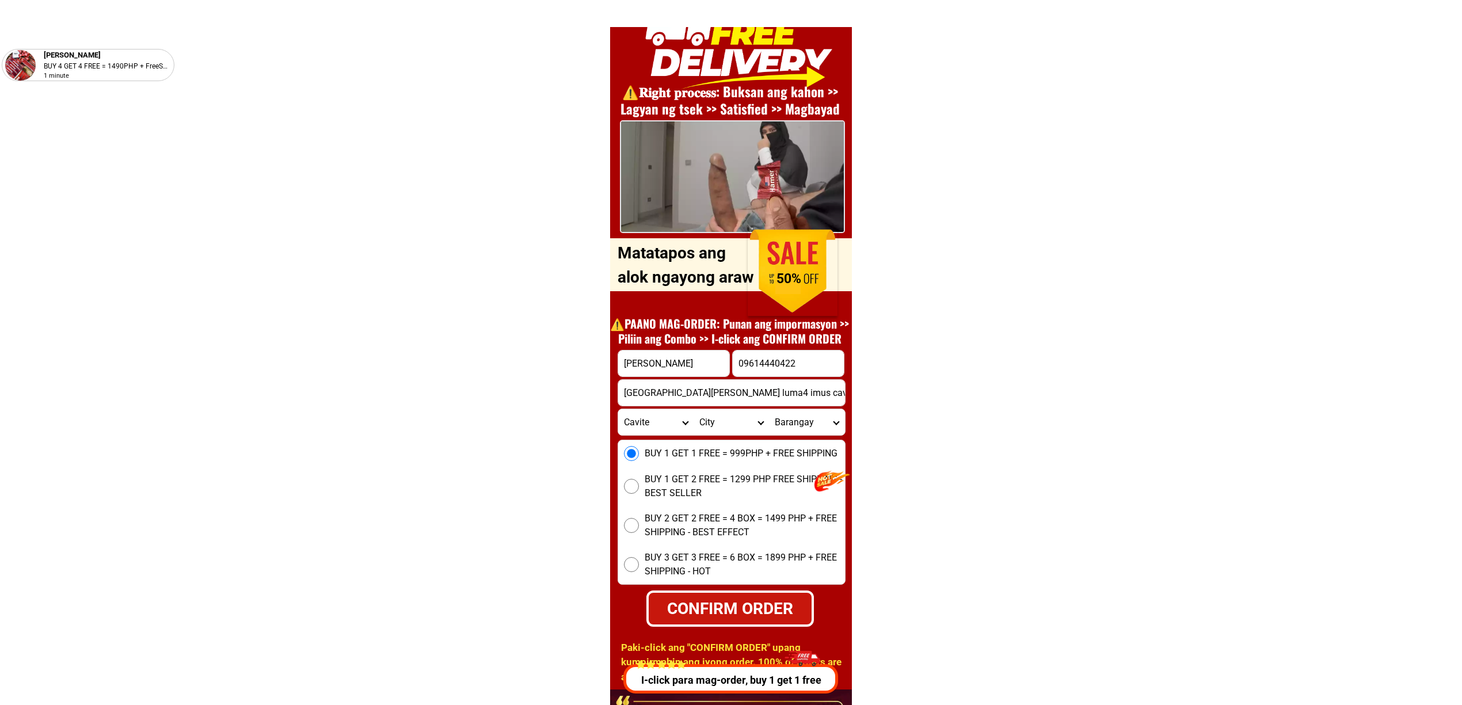
click at [618, 409] on select "Province Abra Agusan-del-norte Agusan-del-sur Aklan Albay Antique Apayao Aurora…" at bounding box center [655, 422] width 75 height 26
click at [729, 420] on select "City Alfonso Amadeo Bacoor Carmona Cavite-city Cavite-magallanes Cavite-rosario…" at bounding box center [731, 422] width 75 height 26
select select "63_8261588"
click at [694, 409] on select "City Alfonso Amadeo Bacoor Carmona Cavite-city Cavite-magallanes Cavite-rosario…" at bounding box center [731, 422] width 75 height 26
click at [802, 415] on select "Barangay Alapan i -a Alapan i -b Alapan i -c Alapan i-a Alapan i-b Alapan i-c A…" at bounding box center [806, 422] width 75 height 26
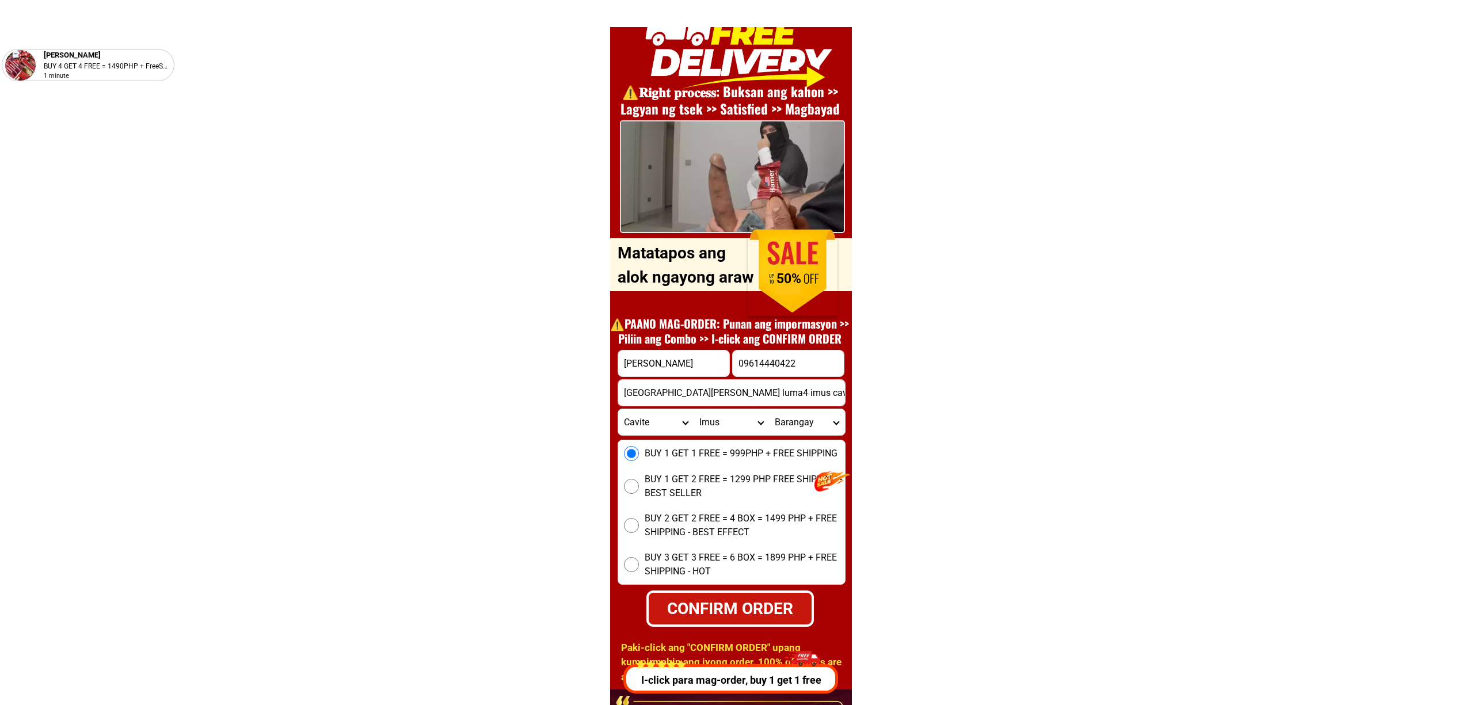
select select "63_82615888295"
click at [802, 416] on select "Barangay Alapan i -a Alapan i -b Alapan i -c Alapan i-a Alapan i-b Alapan i-c A…" at bounding box center [806, 422] width 75 height 26
click at [769, 409] on select "Barangay Alapan i -a Alapan i -b Alapan i -c Alapan i-a Alapan i-b Alapan i-c A…" at bounding box center [806, 422] width 75 height 26
click at [744, 606] on div "CONFIRM ORDER" at bounding box center [729, 608] width 163 height 24
radio input "true"
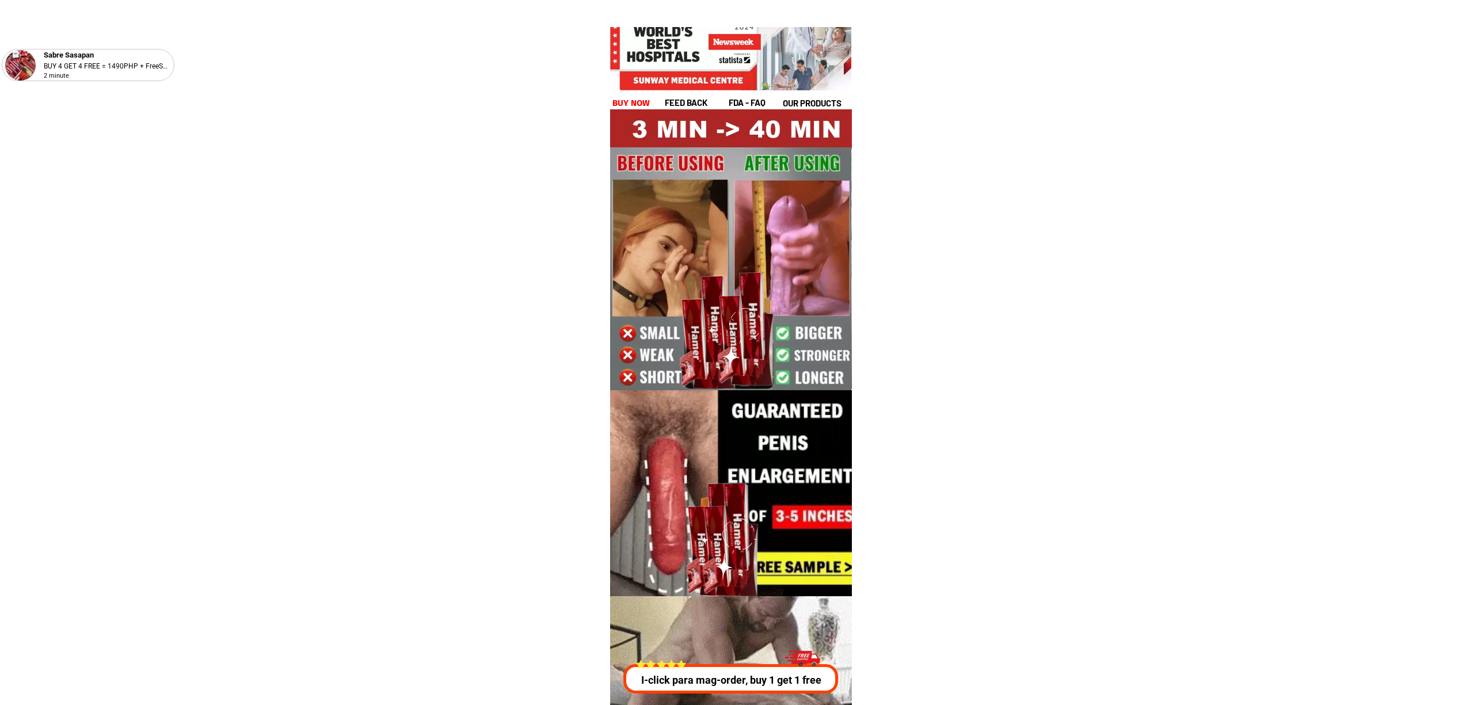
scroll to position [4148, 0]
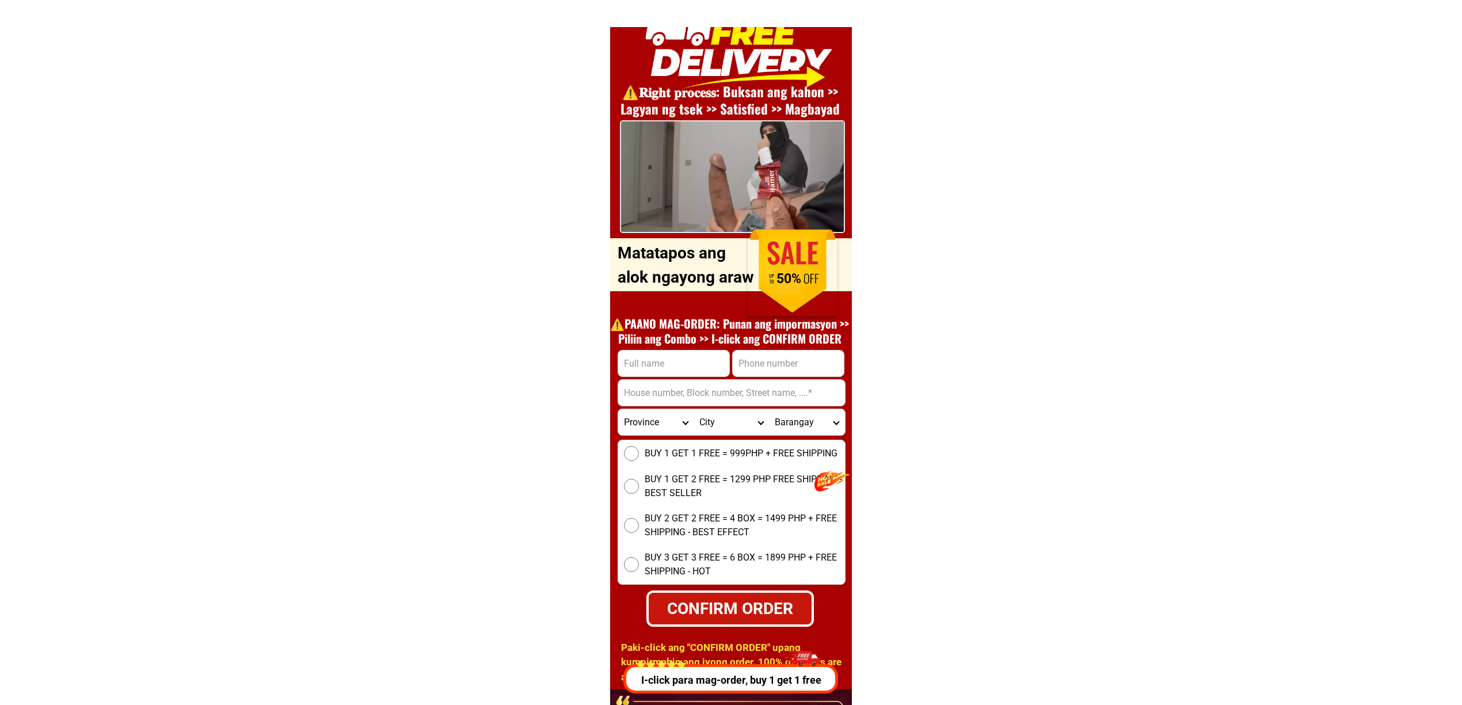
click at [824, 364] on input "Input phone_number" at bounding box center [788, 364] width 111 height 26
paste input "09482782506"
type input "09482782506"
click at [673, 356] on input "Input full_name" at bounding box center [673, 364] width 111 height 26
paste input "[PERSON_NAME]"
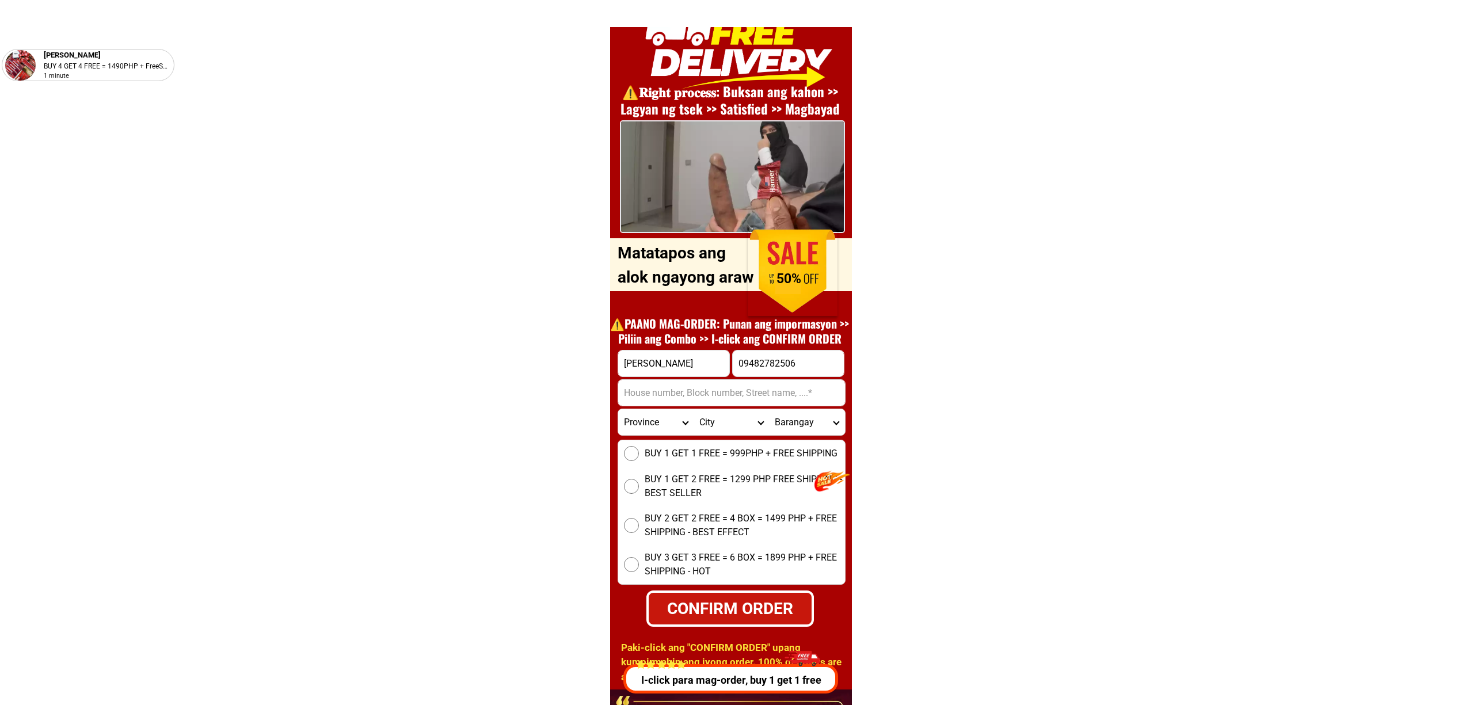
type input "[PERSON_NAME]"
click at [724, 396] on input "Input address" at bounding box center [731, 393] width 227 height 26
paste input "Brgy Cavite [GEOGRAPHIC_DATA] 6, [GEOGRAPHIC_DATA], [GEOGRAPHIC_DATA]"
type input "Brgy Cavite [GEOGRAPHIC_DATA] 6, [GEOGRAPHIC_DATA], [GEOGRAPHIC_DATA]"
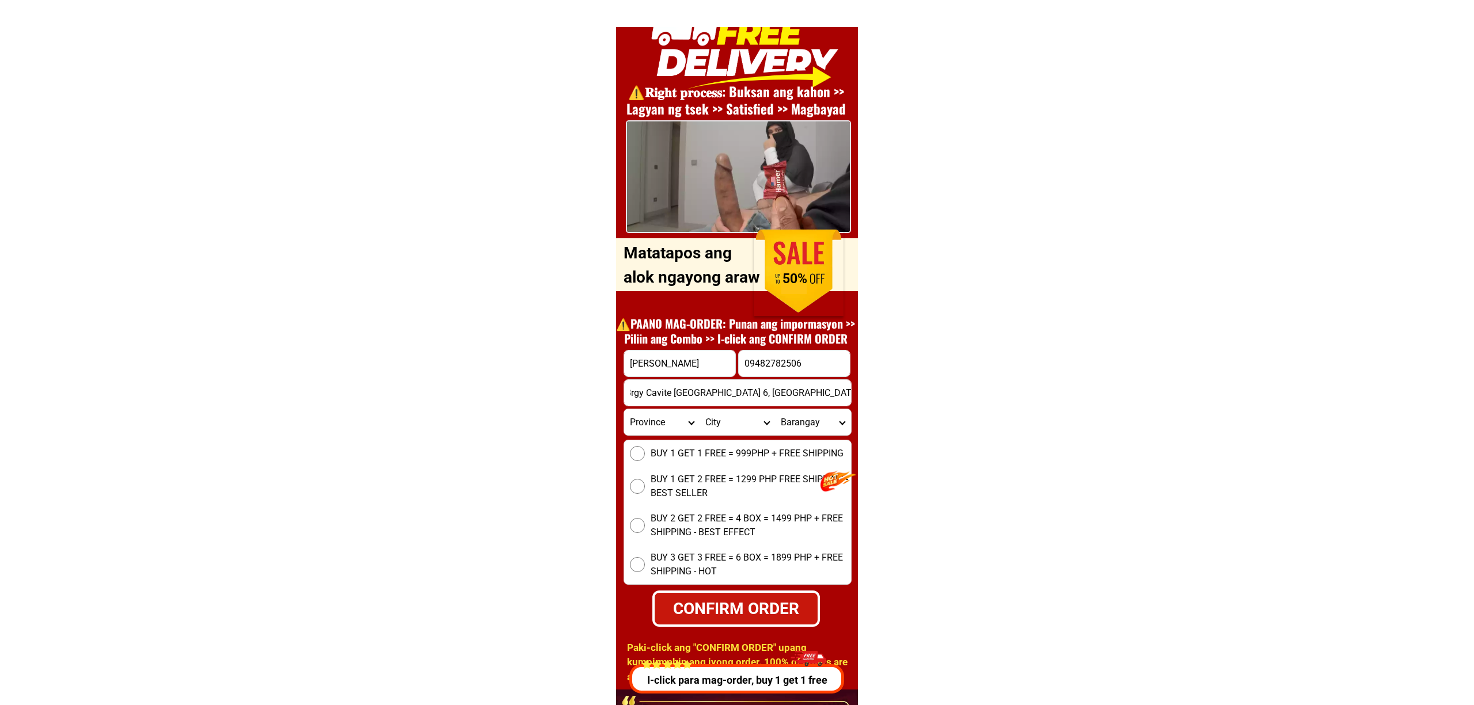
scroll to position [0, 0]
click at [744, 462] on div "BUY 1 GET 1 FREE = 999PHP + FREE SHIPPING BUY 1 GET 2 FREE = 1299 PHP FREE SHIP…" at bounding box center [732, 512] width 228 height 145
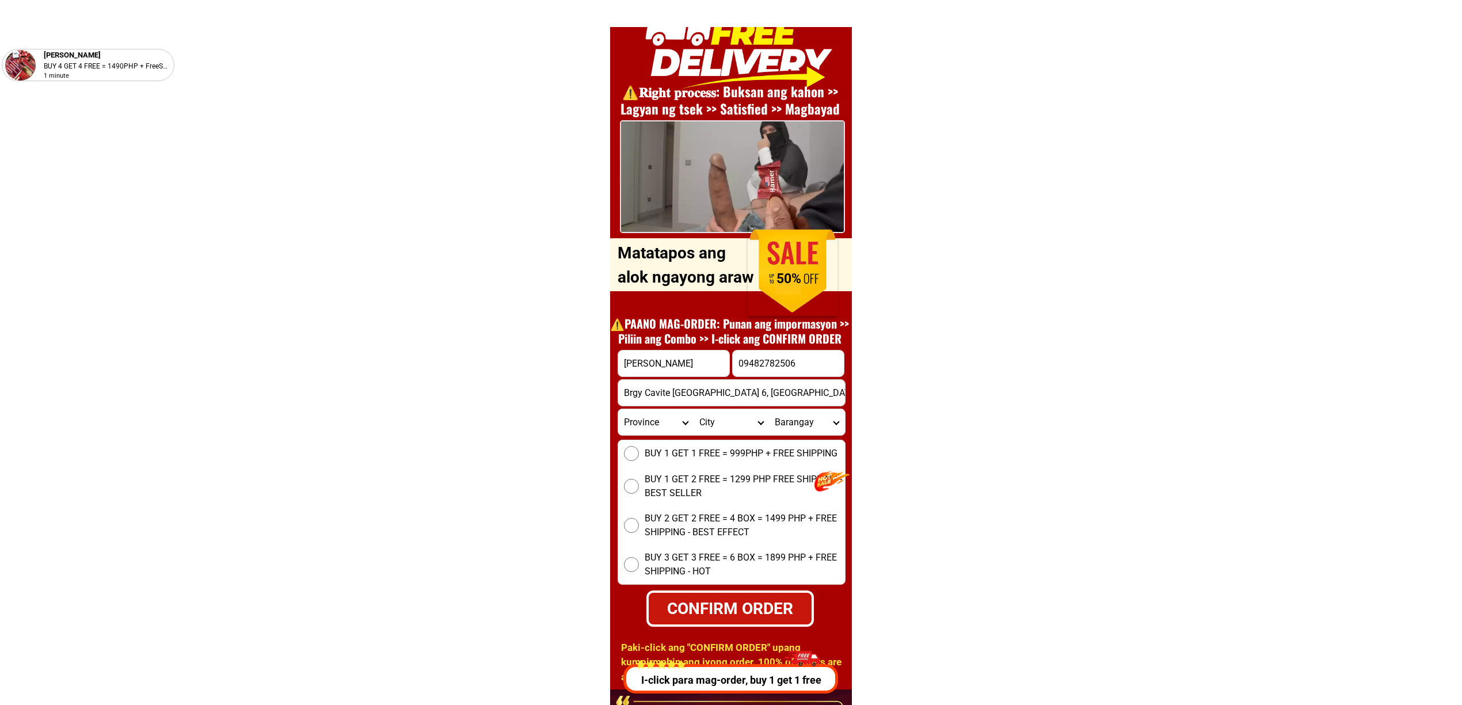
click at [700, 461] on div "BUY 1 GET 1 FREE = 999PHP + FREE SHIPPING BUY 1 GET 2 FREE = 1299 PHP FREE SHIP…" at bounding box center [732, 512] width 228 height 145
click at [634, 449] on input "BUY 1 GET 1 FREE = 999PHP + FREE SHIPPING" at bounding box center [631, 453] width 15 height 15
drag, startPoint x: 729, startPoint y: 599, endPoint x: 744, endPoint y: 597, distance: 15.1
click at [729, 598] on div "CONFIRM ORDER" at bounding box center [729, 608] width 163 height 24
radio input "true"
